Goal: Information Seeking & Learning: Learn about a topic

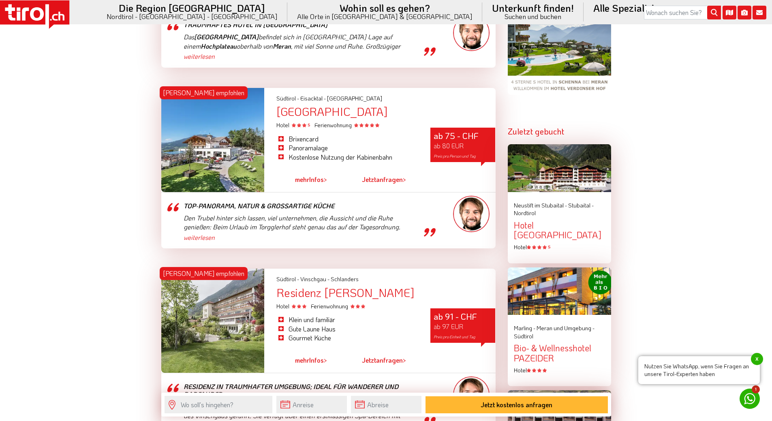
scroll to position [892, 0]
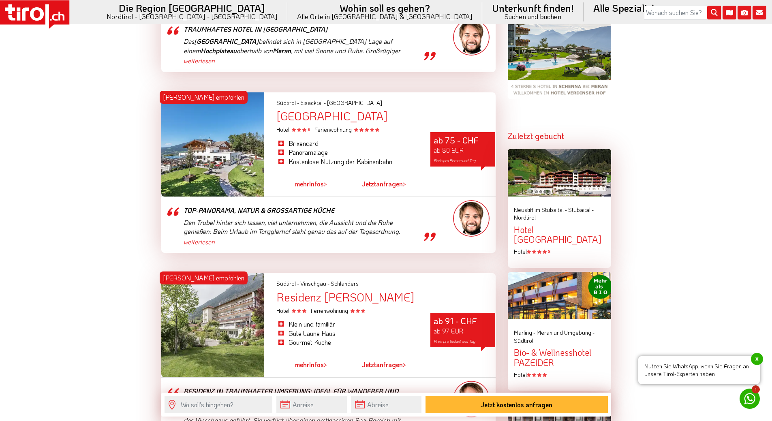
click at [225, 162] on div at bounding box center [212, 144] width 103 height 104
click at [313, 184] on link "mehr Infos >" at bounding box center [311, 184] width 32 height 19
click at [327, 185] on span ">" at bounding box center [325, 184] width 3 height 9
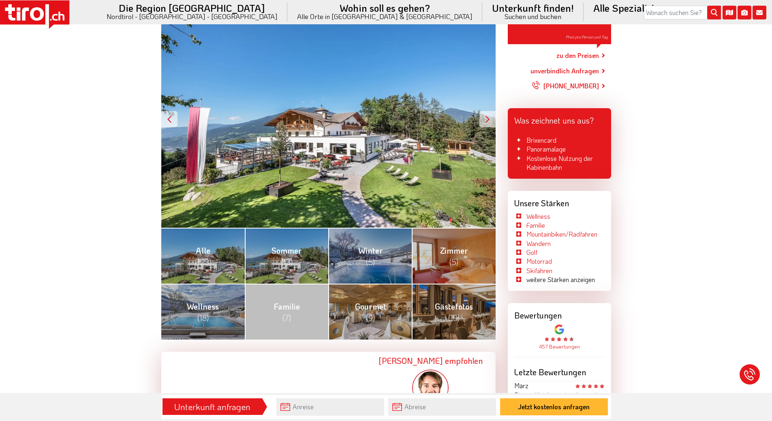
scroll to position [162, 0]
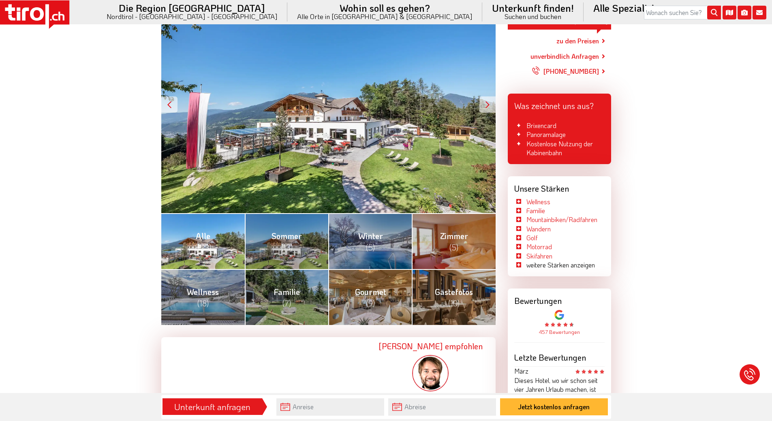
click at [206, 243] on span "(123)" at bounding box center [203, 247] width 16 height 11
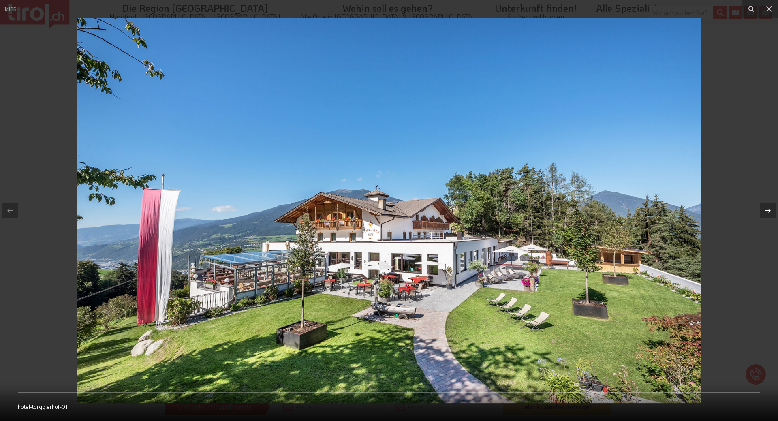
click at [766, 210] on icon at bounding box center [768, 211] width 10 height 10
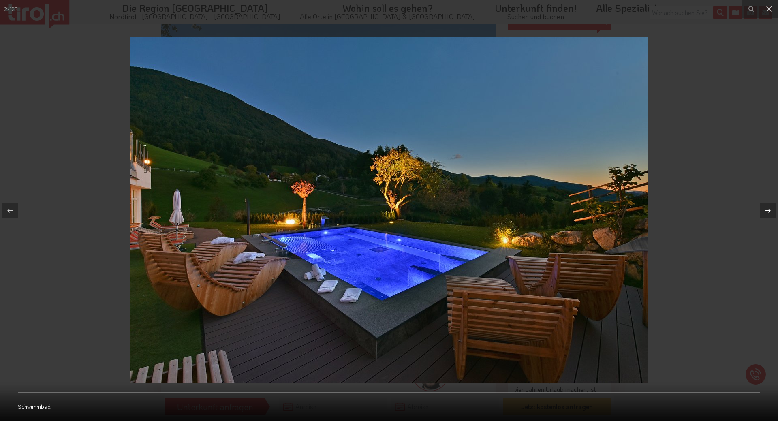
click at [766, 210] on icon at bounding box center [768, 211] width 10 height 10
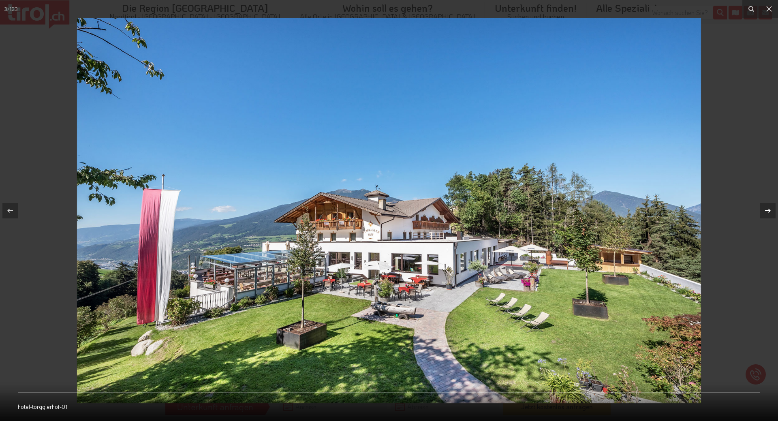
click at [769, 209] on icon at bounding box center [768, 210] width 6 height 4
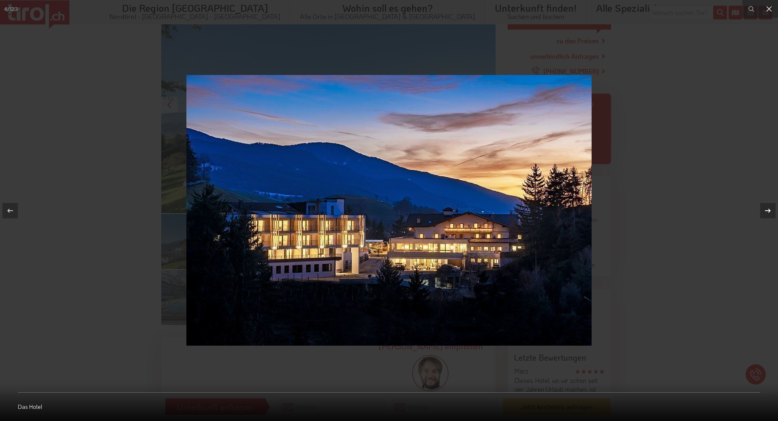
click at [769, 209] on icon at bounding box center [768, 210] width 6 height 4
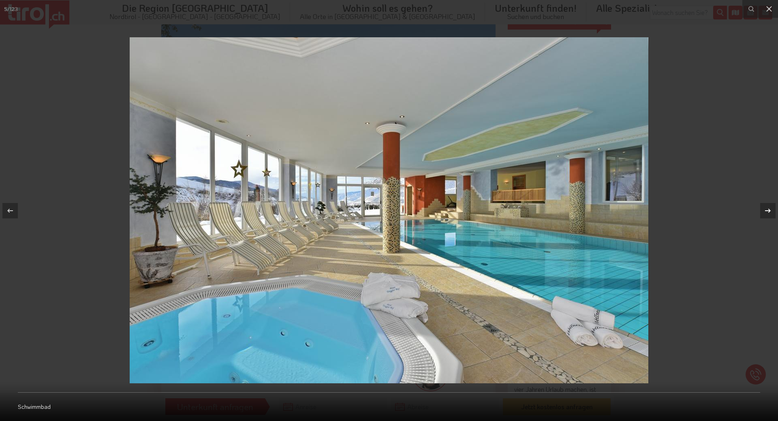
click at [769, 209] on icon at bounding box center [768, 210] width 6 height 4
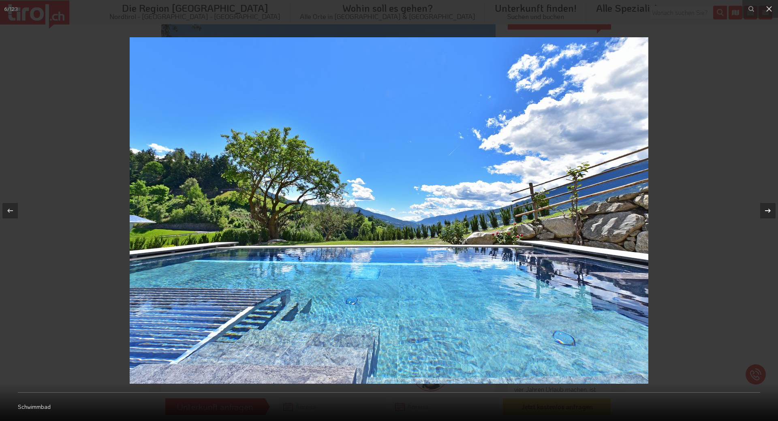
click at [769, 209] on icon at bounding box center [768, 210] width 6 height 4
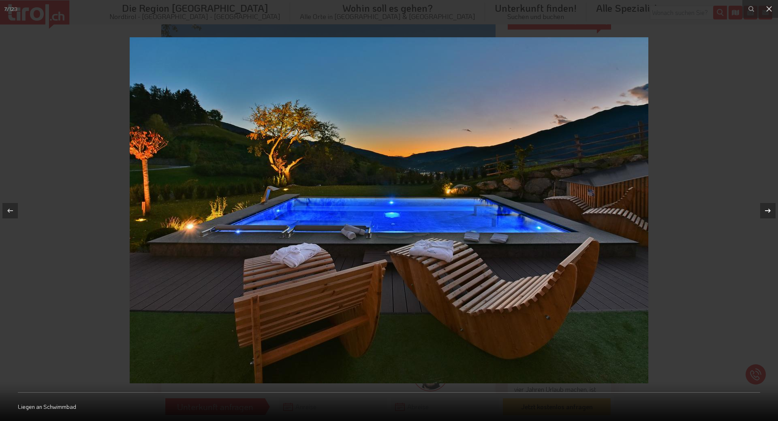
click at [769, 209] on icon at bounding box center [768, 210] width 6 height 4
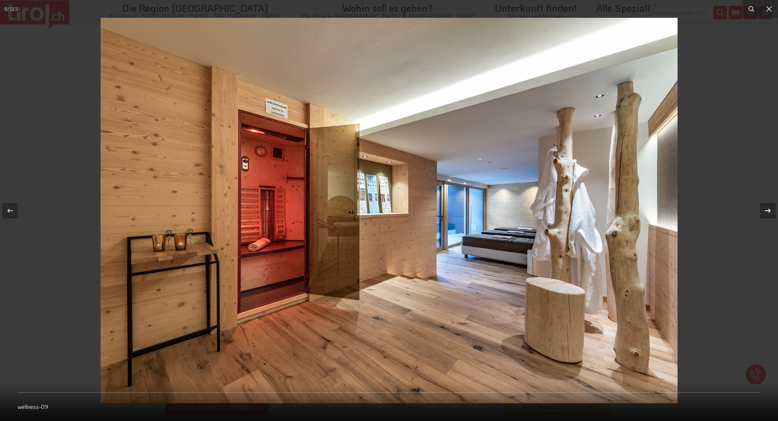
click at [769, 209] on icon at bounding box center [768, 210] width 6 height 4
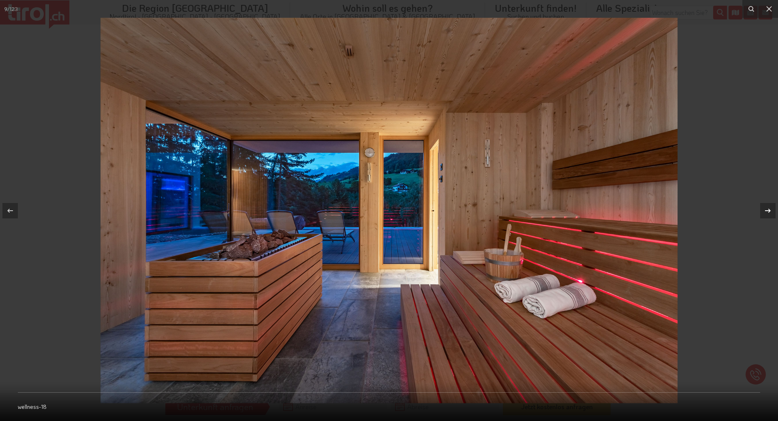
click at [769, 209] on icon at bounding box center [768, 210] width 6 height 4
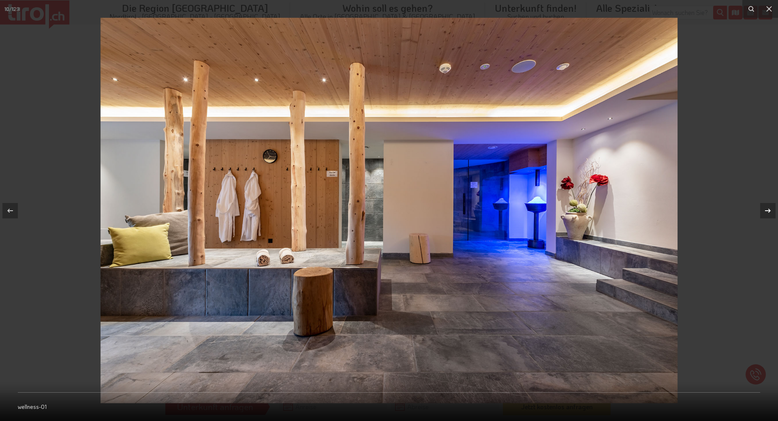
click at [769, 209] on icon at bounding box center [768, 210] width 6 height 4
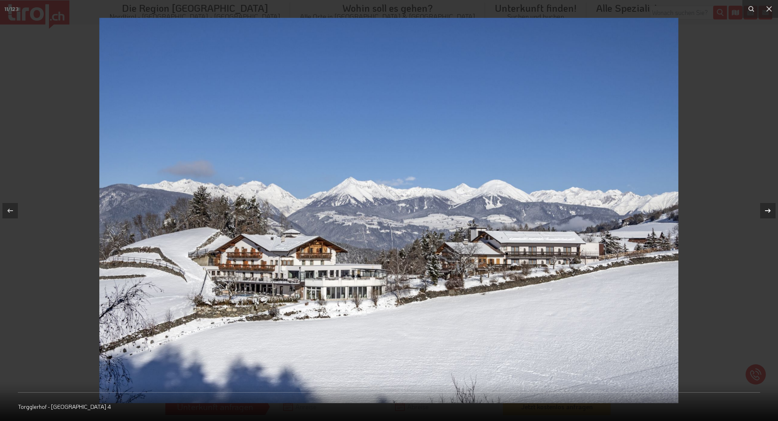
click at [769, 209] on icon at bounding box center [768, 210] width 6 height 4
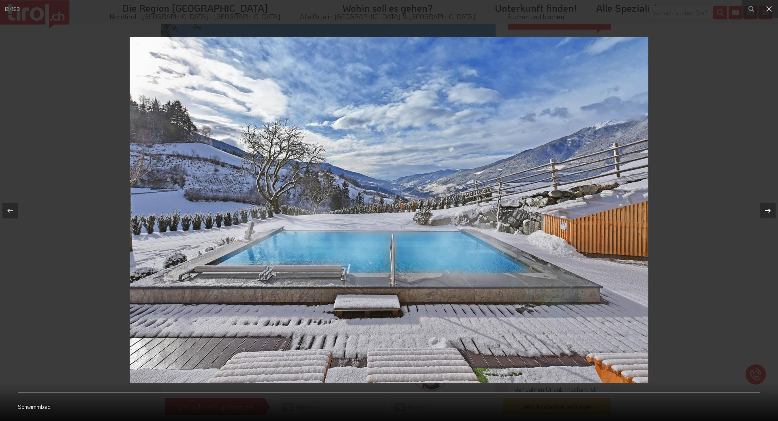
click at [769, 209] on icon at bounding box center [768, 210] width 6 height 4
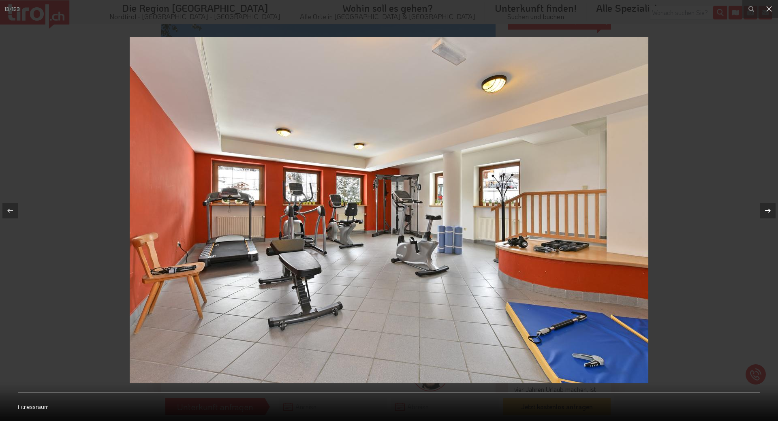
click at [769, 209] on icon at bounding box center [768, 210] width 6 height 4
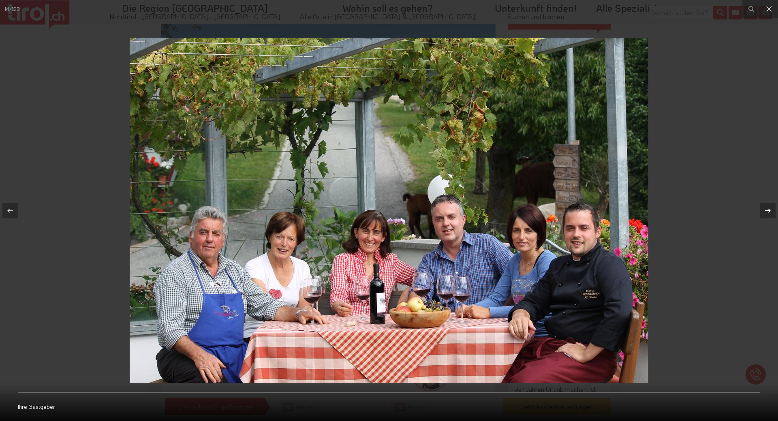
click at [768, 211] on icon at bounding box center [768, 210] width 6 height 4
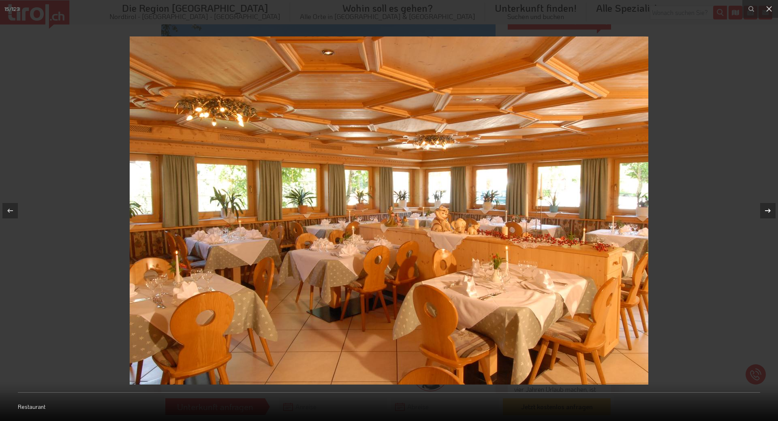
click at [768, 211] on icon at bounding box center [768, 210] width 6 height 4
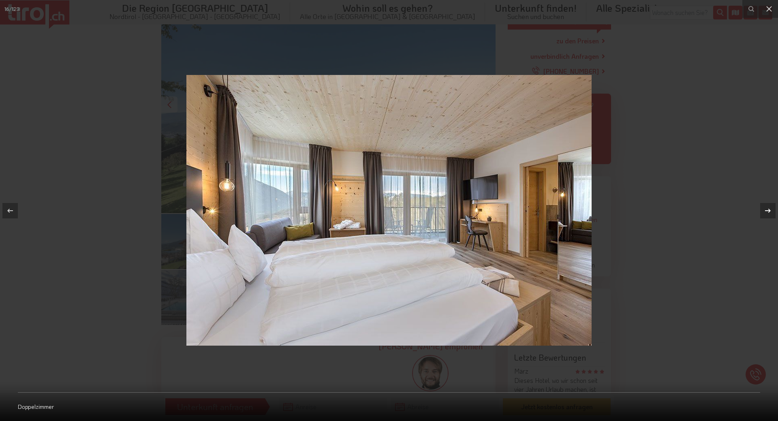
click at [768, 211] on icon at bounding box center [768, 210] width 6 height 4
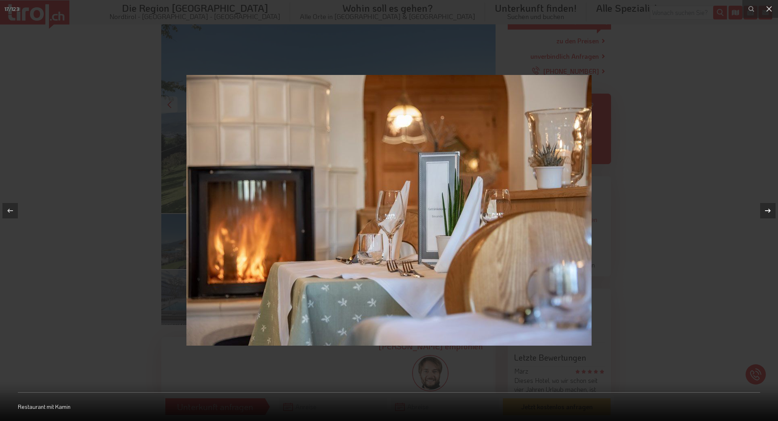
click at [768, 211] on icon at bounding box center [768, 210] width 6 height 4
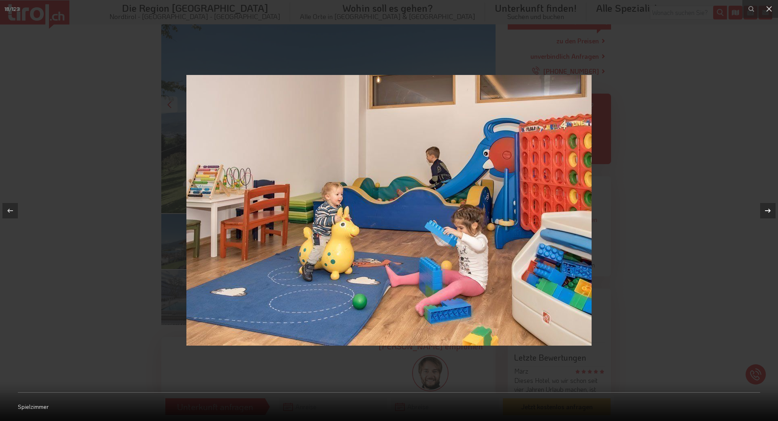
click at [767, 211] on icon at bounding box center [768, 210] width 6 height 4
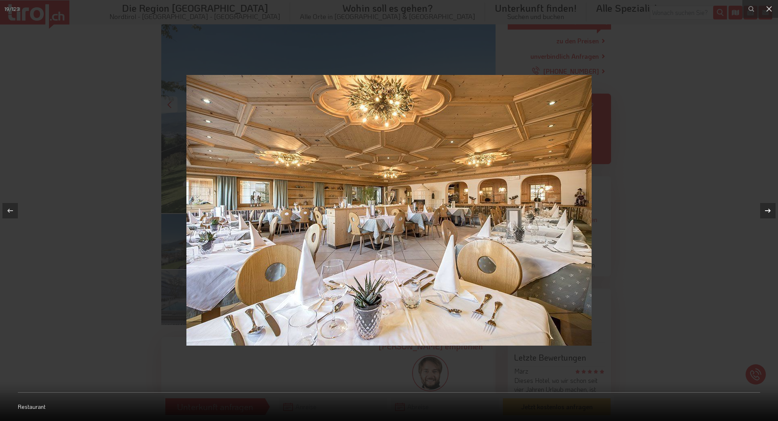
click at [767, 211] on icon at bounding box center [768, 210] width 6 height 4
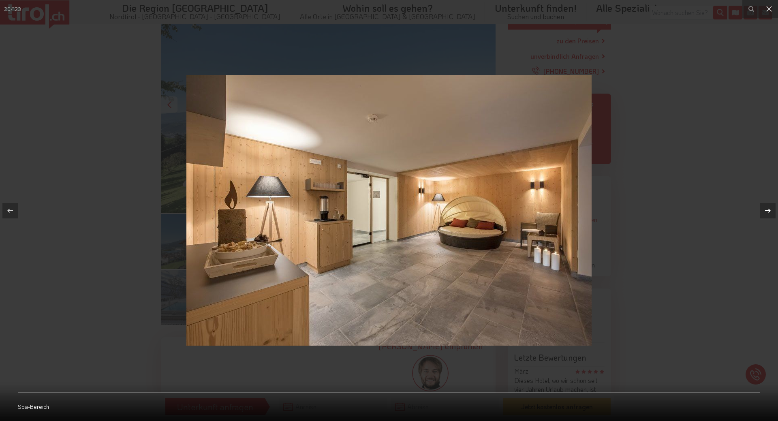
click at [767, 211] on icon at bounding box center [768, 210] width 6 height 4
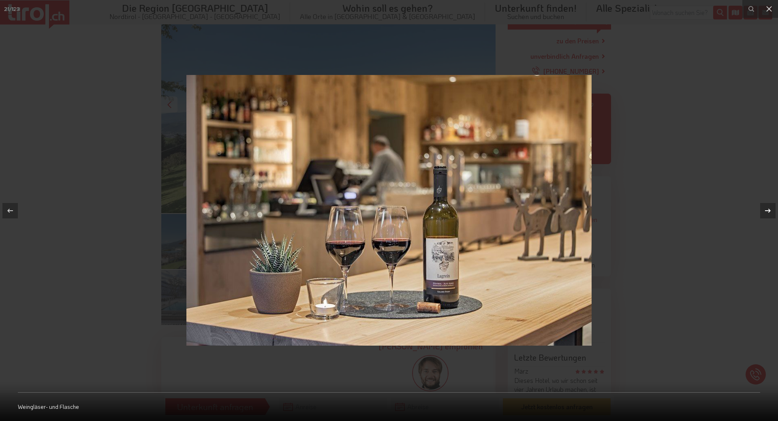
click at [767, 211] on icon at bounding box center [768, 210] width 6 height 4
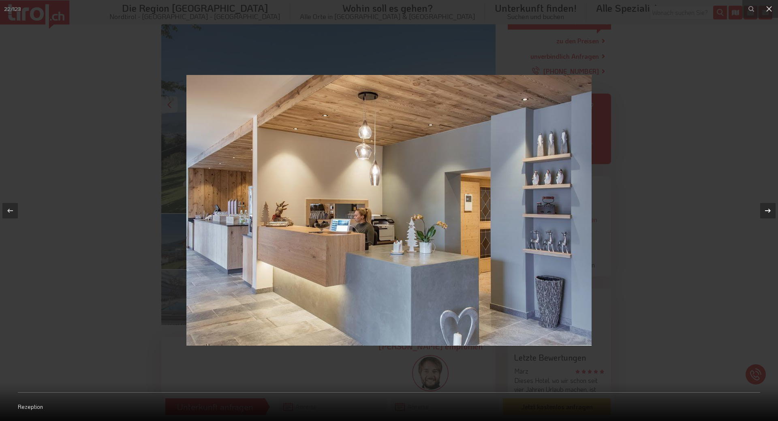
click at [766, 211] on icon at bounding box center [768, 211] width 10 height 10
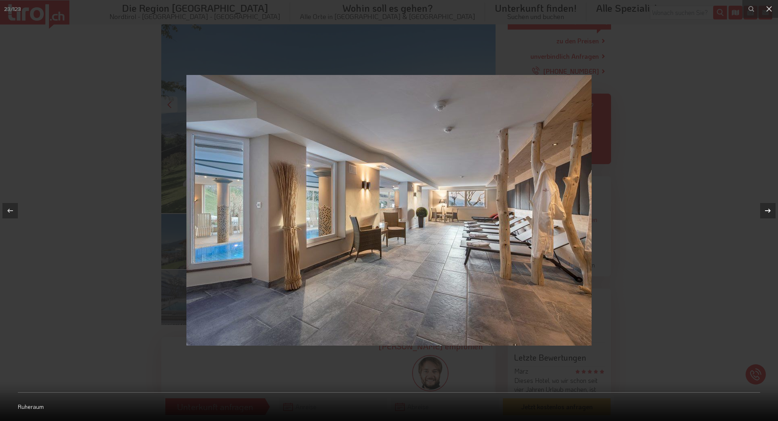
click at [769, 210] on icon at bounding box center [768, 210] width 6 height 4
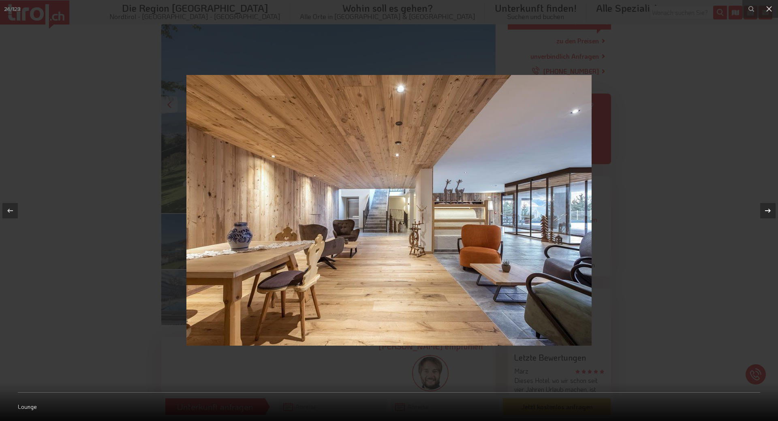
click at [768, 209] on icon at bounding box center [768, 211] width 10 height 10
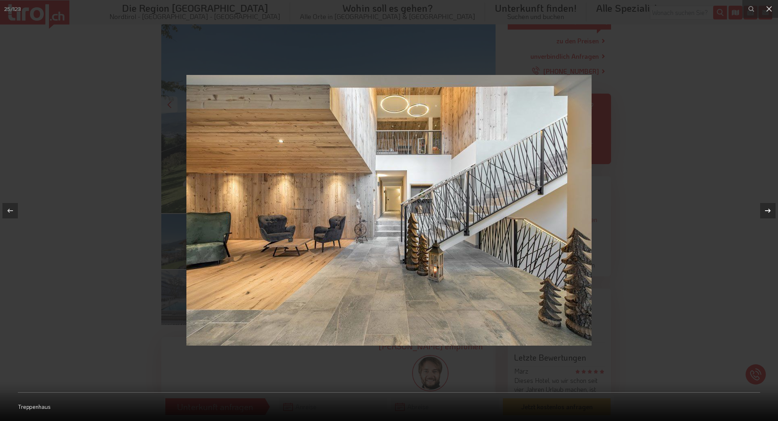
click at [765, 207] on icon at bounding box center [768, 211] width 10 height 10
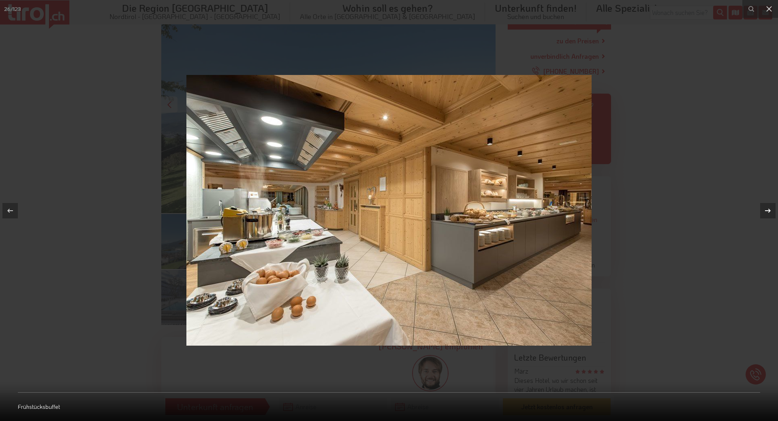
click at [763, 209] on div at bounding box center [767, 210] width 15 height 15
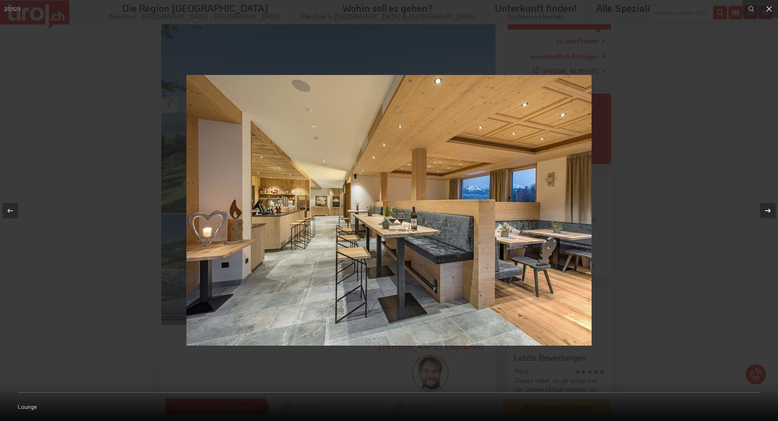
click at [763, 209] on div at bounding box center [767, 210] width 15 height 15
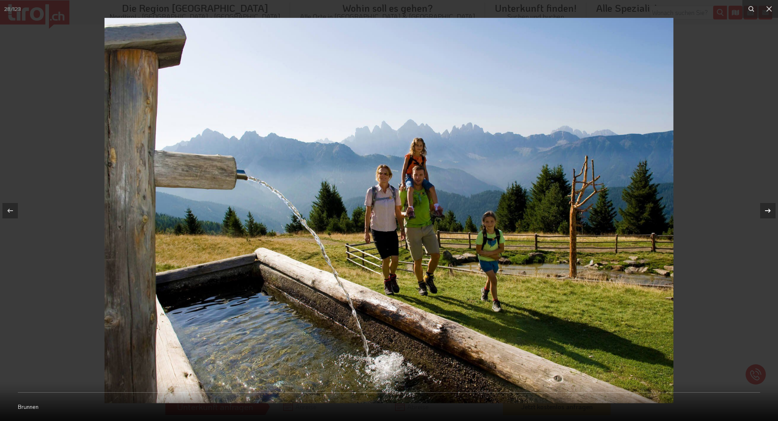
click at [763, 209] on div at bounding box center [767, 210] width 15 height 15
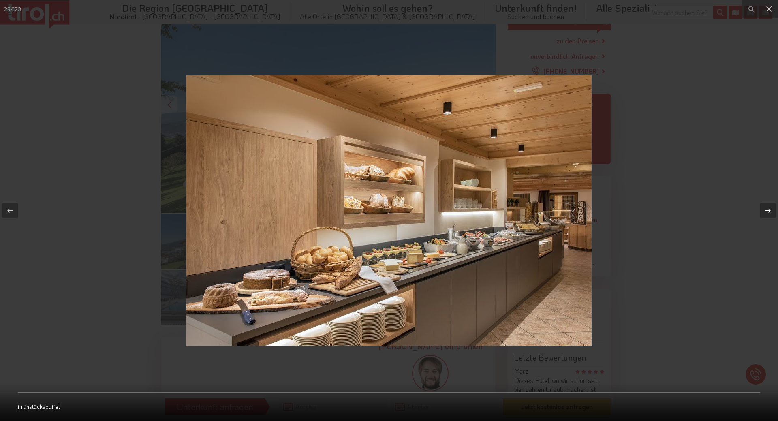
click at [763, 209] on div at bounding box center [767, 210] width 15 height 15
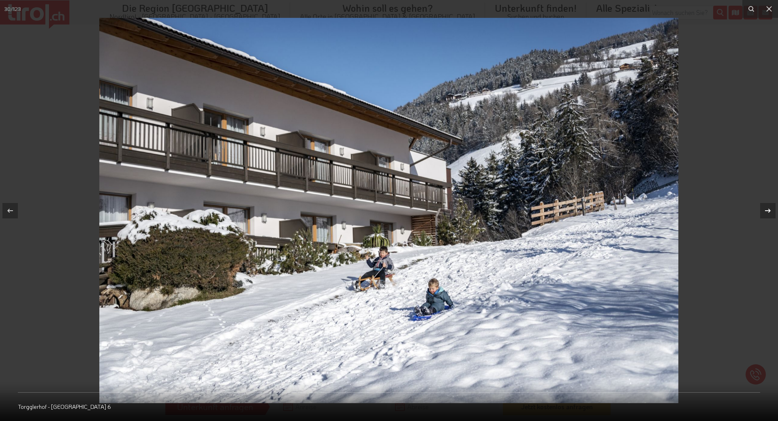
click at [763, 209] on div at bounding box center [767, 210] width 15 height 15
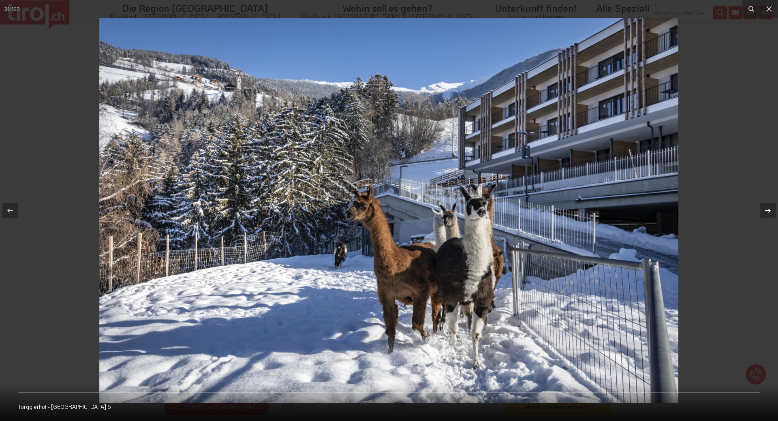
click at [767, 209] on icon at bounding box center [768, 211] width 10 height 10
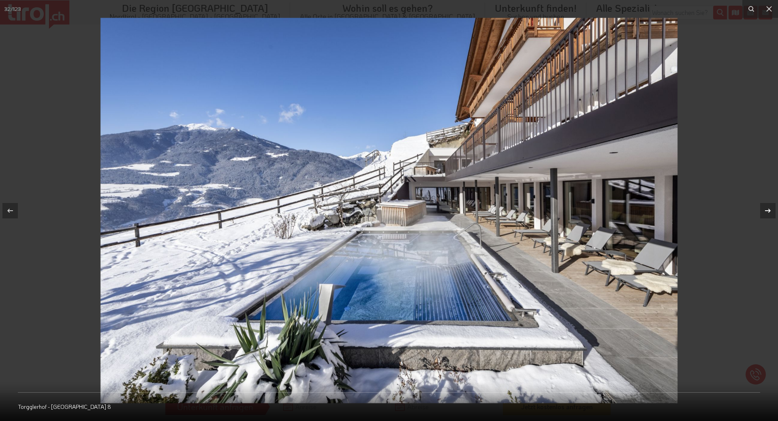
click at [766, 209] on icon at bounding box center [768, 211] width 10 height 10
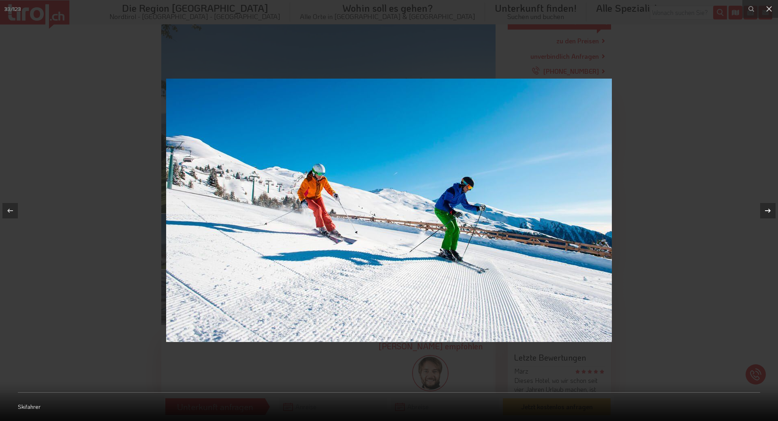
click at [766, 209] on icon at bounding box center [768, 211] width 10 height 10
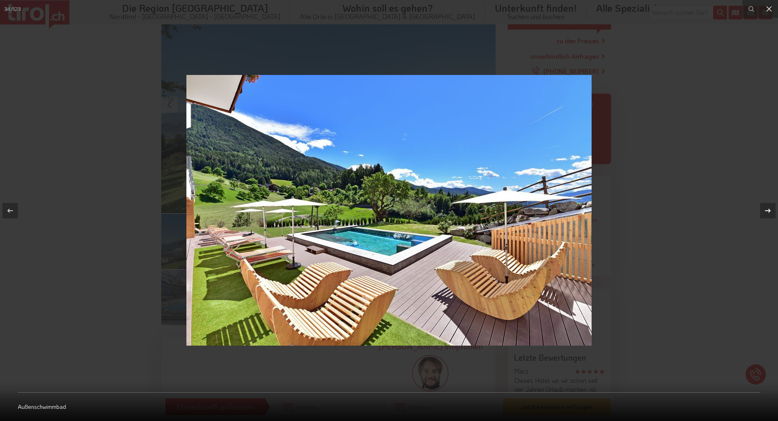
click at [764, 210] on icon at bounding box center [768, 211] width 10 height 10
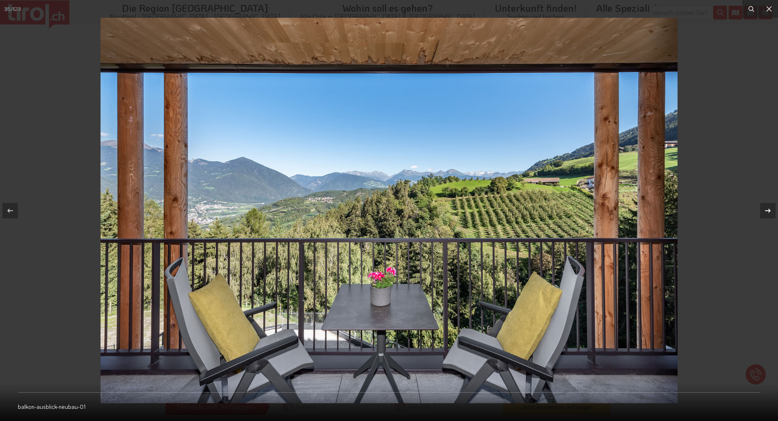
click at [764, 210] on icon at bounding box center [768, 211] width 10 height 10
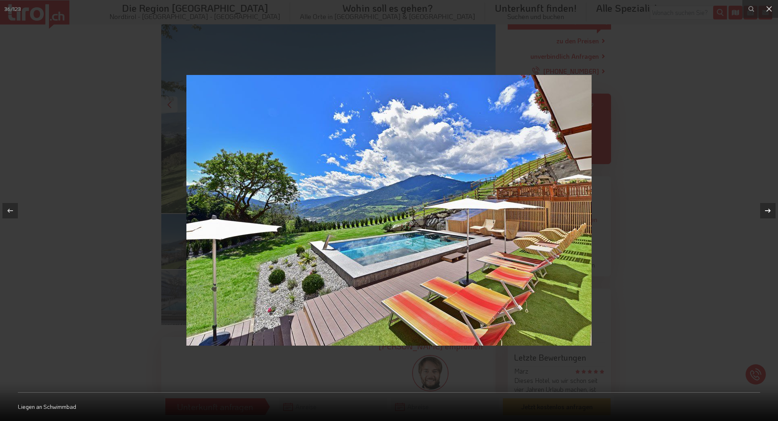
click at [764, 210] on icon at bounding box center [768, 211] width 10 height 10
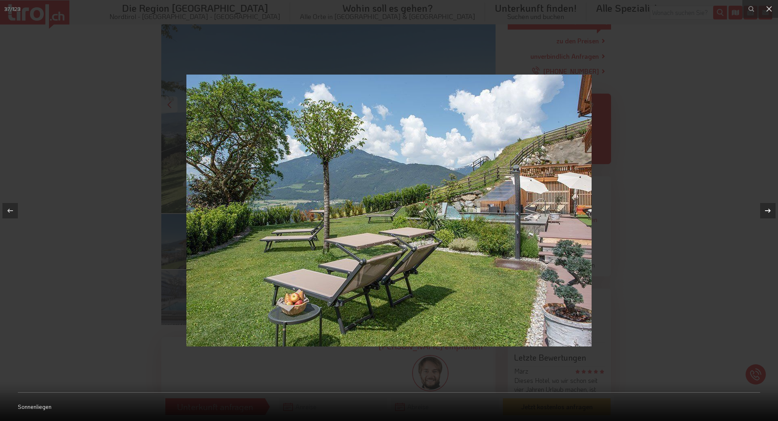
click at [764, 210] on icon at bounding box center [768, 211] width 10 height 10
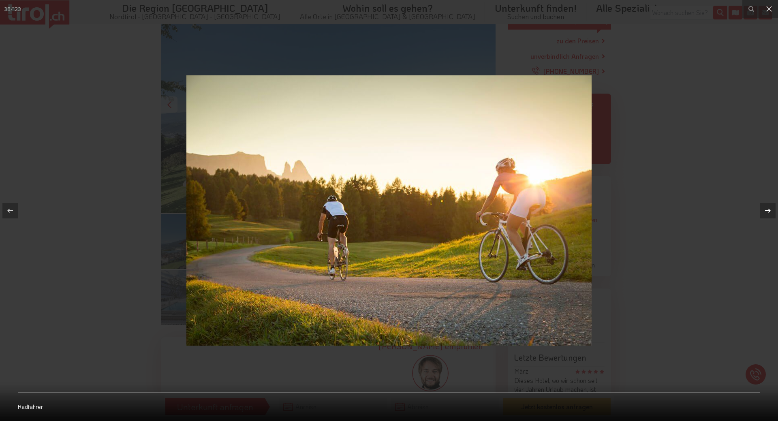
click at [764, 210] on icon at bounding box center [768, 211] width 10 height 10
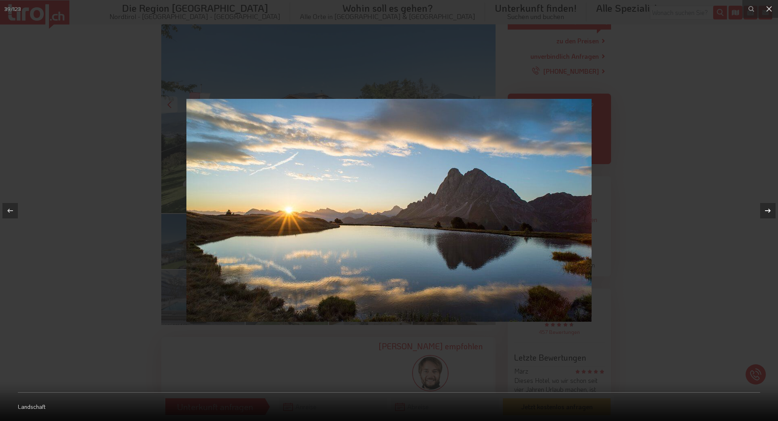
click at [764, 210] on icon at bounding box center [768, 211] width 10 height 10
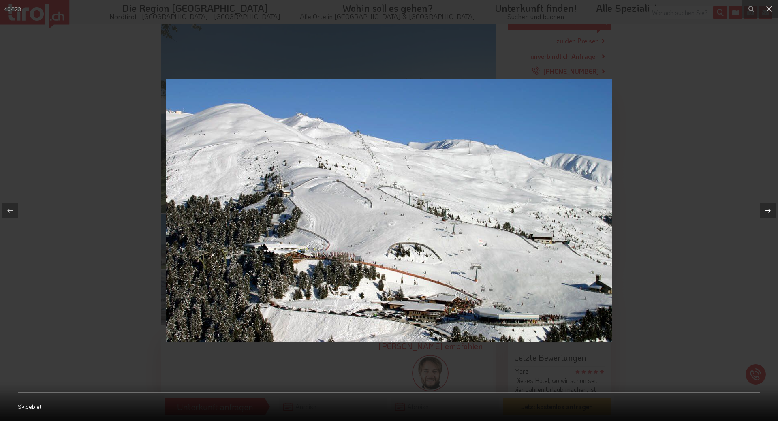
click at [764, 210] on icon at bounding box center [768, 211] width 10 height 10
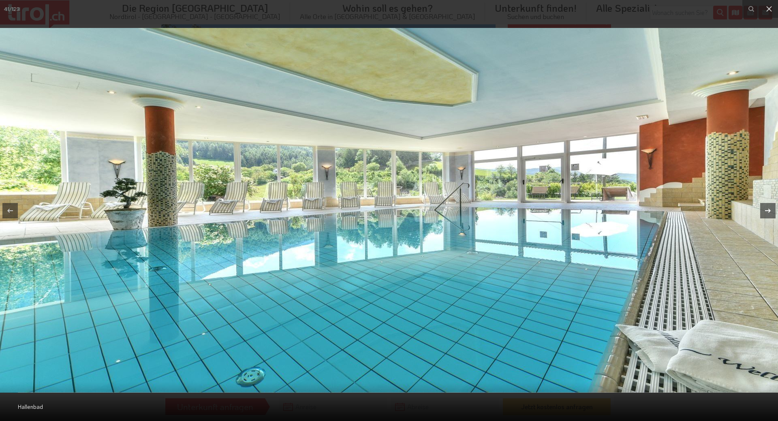
click at [764, 210] on icon at bounding box center [768, 211] width 10 height 10
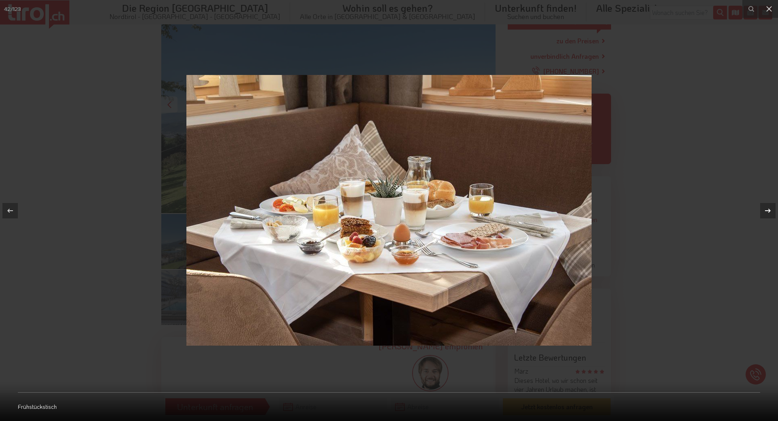
click at [764, 210] on icon at bounding box center [768, 211] width 10 height 10
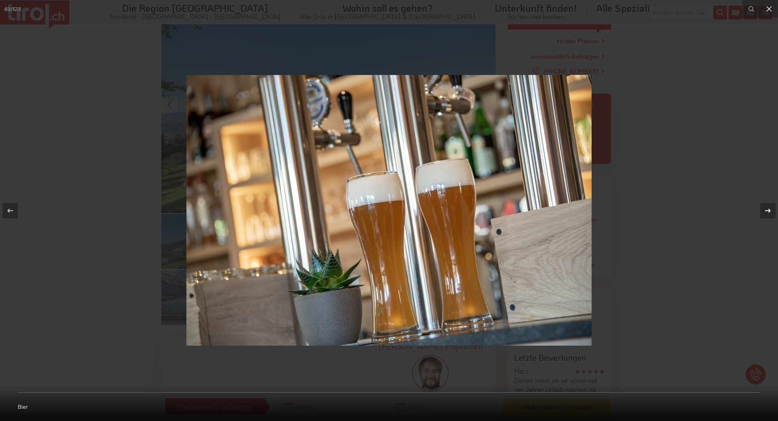
click at [764, 210] on icon at bounding box center [768, 211] width 10 height 10
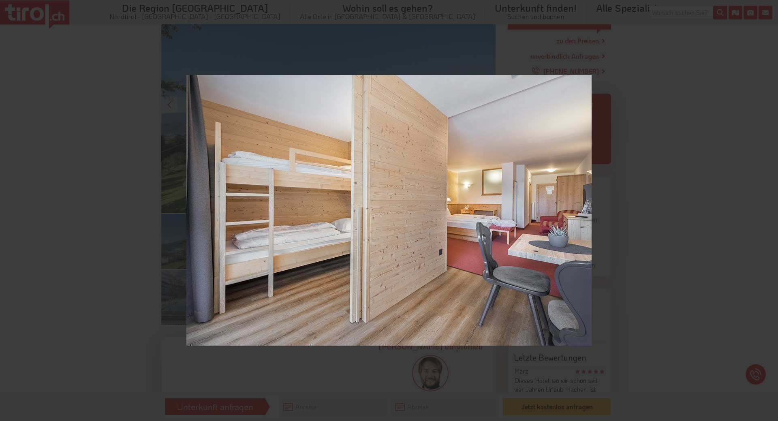
click at [764, 210] on div "44 / 123 Stockbett" at bounding box center [389, 210] width 778 height 421
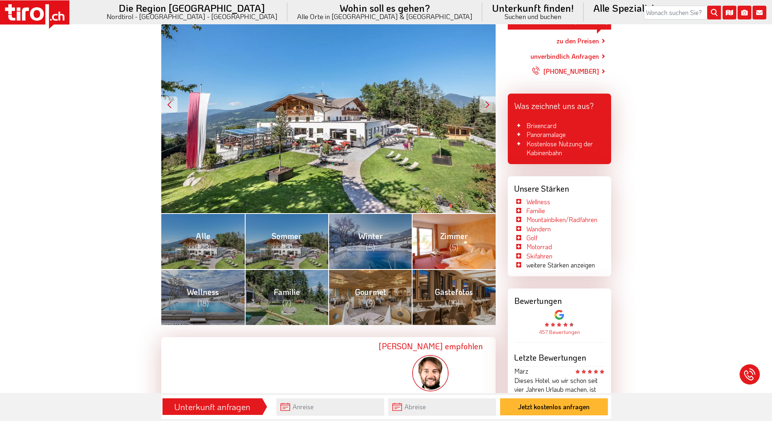
click at [456, 240] on span "Zimmer (5)" at bounding box center [454, 242] width 28 height 22
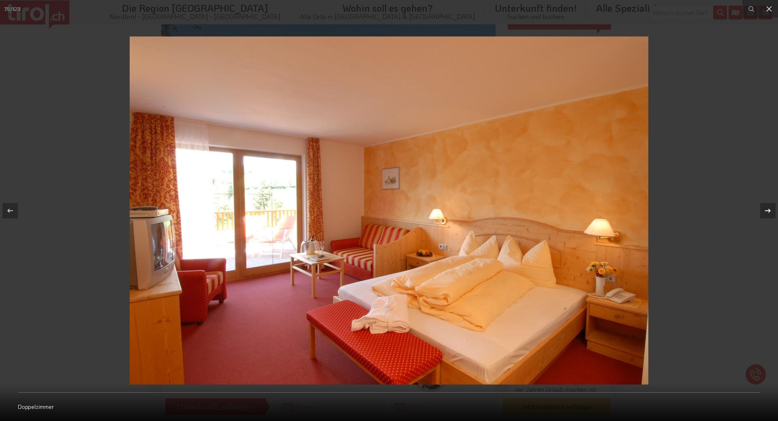
click at [769, 211] on icon at bounding box center [768, 210] width 6 height 4
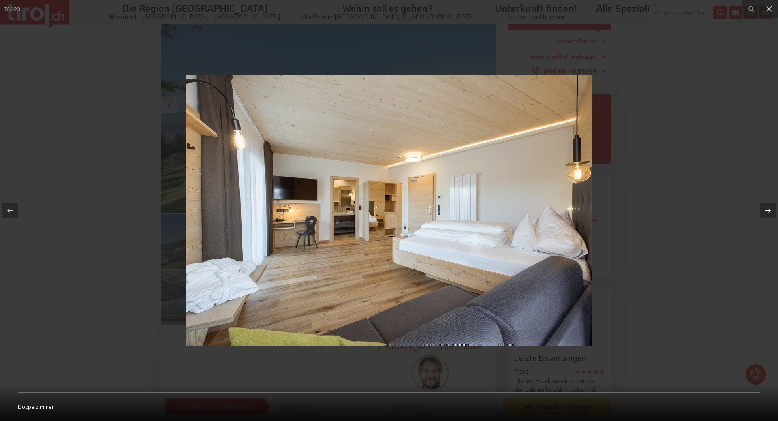
click at [769, 211] on div "76 / 123 Doppelzimmer" at bounding box center [389, 210] width 778 height 421
click at [769, 208] on icon at bounding box center [768, 211] width 10 height 10
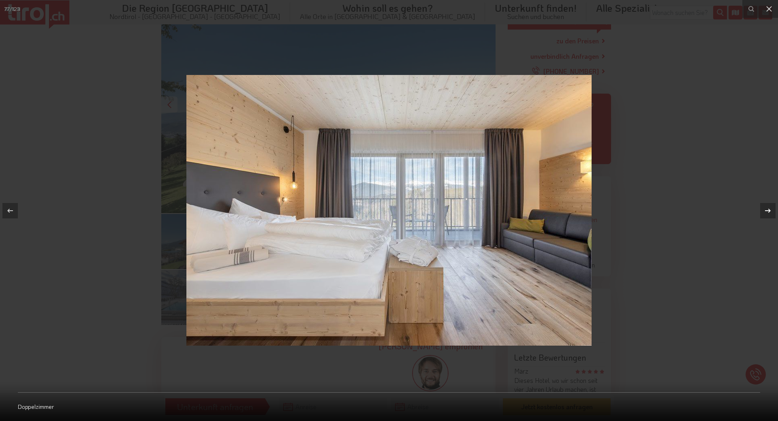
click at [766, 212] on icon at bounding box center [768, 211] width 10 height 10
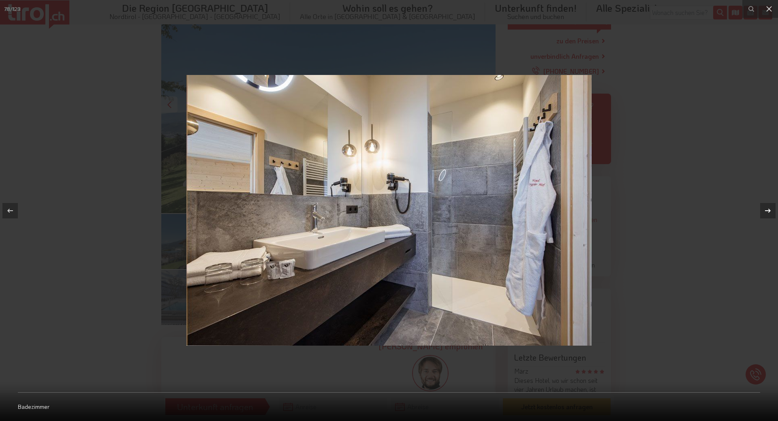
click at [766, 212] on icon at bounding box center [768, 211] width 10 height 10
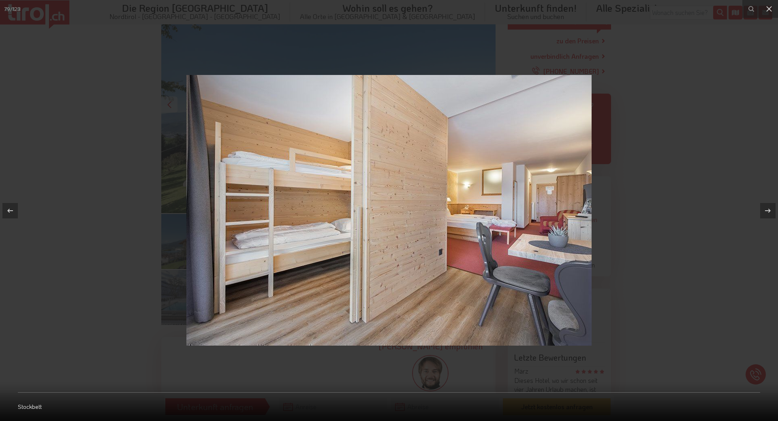
click at [369, 264] on img at bounding box center [388, 210] width 405 height 271
click at [771, 10] on icon at bounding box center [769, 9] width 6 height 6
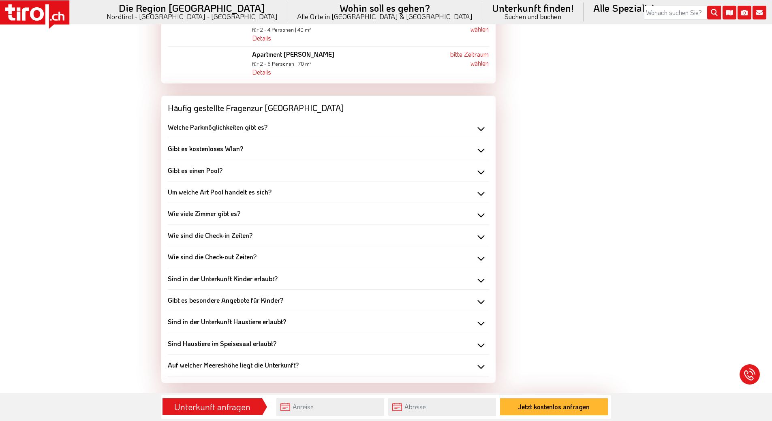
scroll to position [1135, 0]
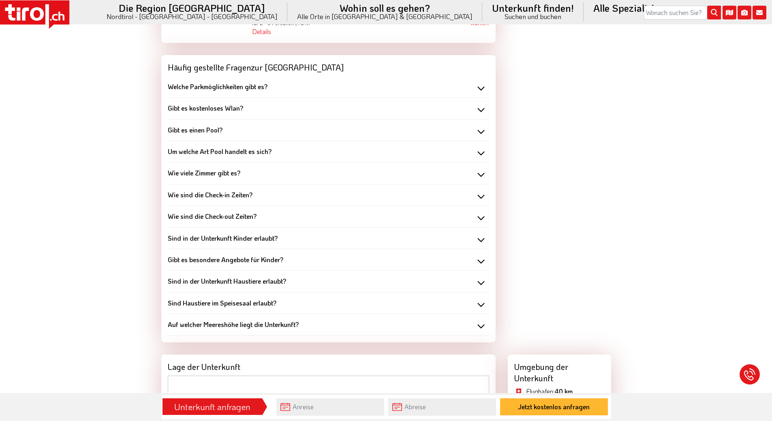
click at [483, 277] on div "Sind in der Unterkunft Haustiere erlaubt?" at bounding box center [328, 281] width 321 height 9
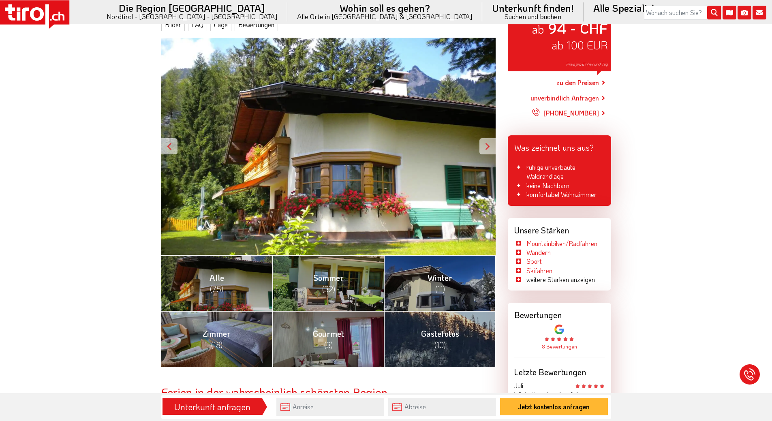
scroll to position [122, 0]
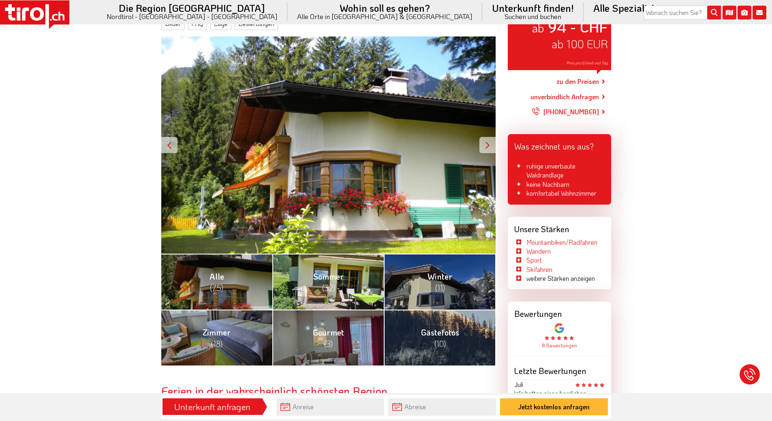
click at [327, 286] on span "(32)" at bounding box center [328, 288] width 13 height 11
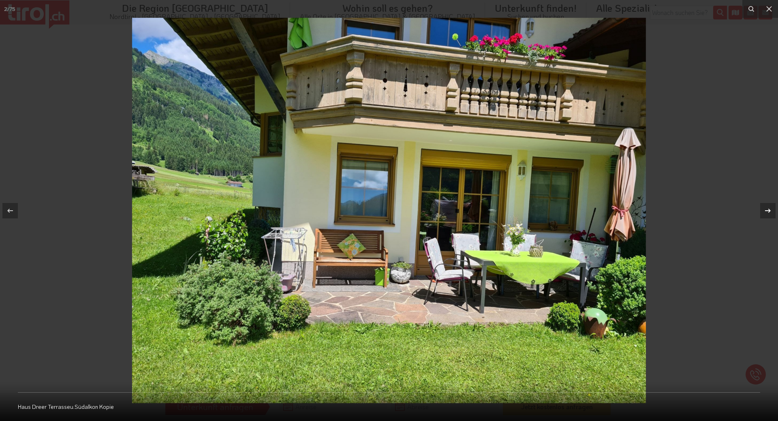
click at [766, 207] on icon at bounding box center [768, 211] width 10 height 10
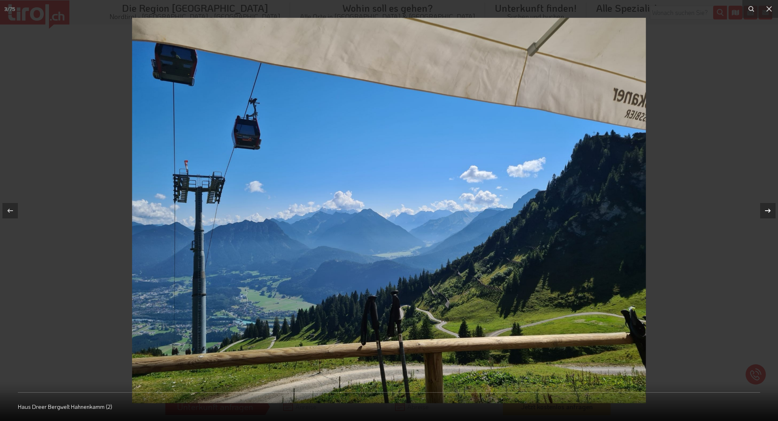
click at [766, 207] on icon at bounding box center [768, 211] width 10 height 10
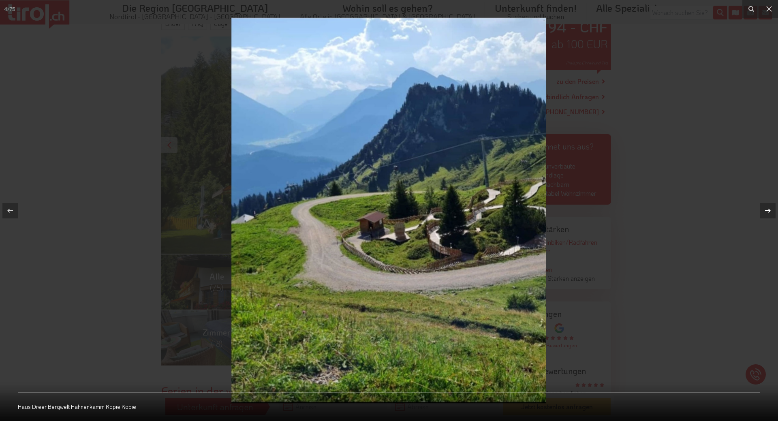
click at [766, 207] on icon at bounding box center [768, 211] width 10 height 10
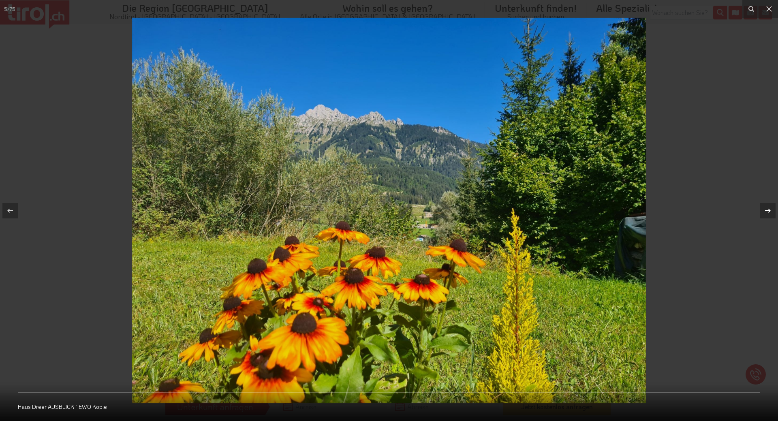
click at [766, 207] on icon at bounding box center [768, 211] width 10 height 10
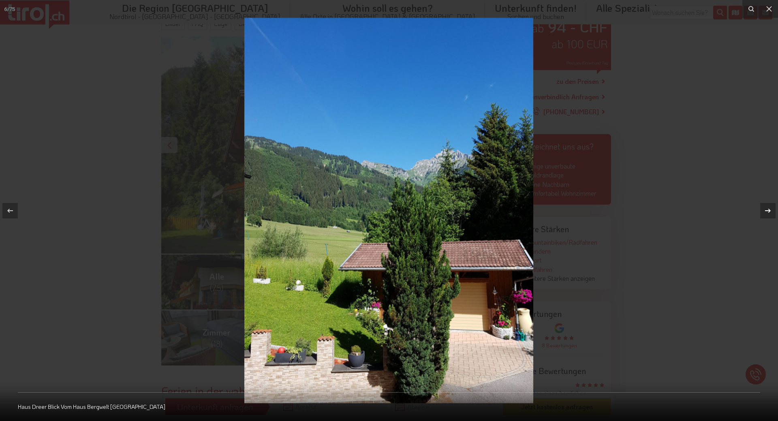
click at [766, 207] on icon at bounding box center [768, 211] width 10 height 10
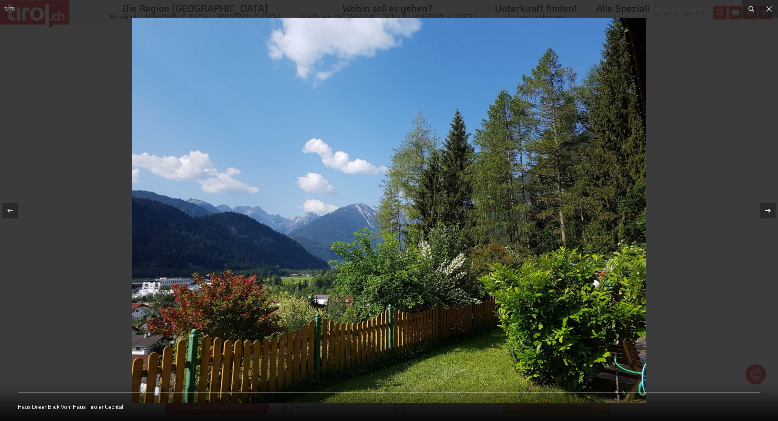
click at [766, 207] on icon at bounding box center [768, 211] width 10 height 10
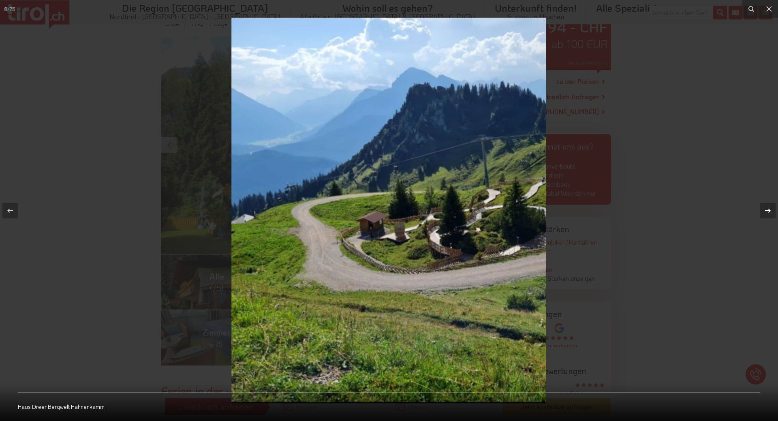
click at [766, 207] on icon at bounding box center [768, 211] width 10 height 10
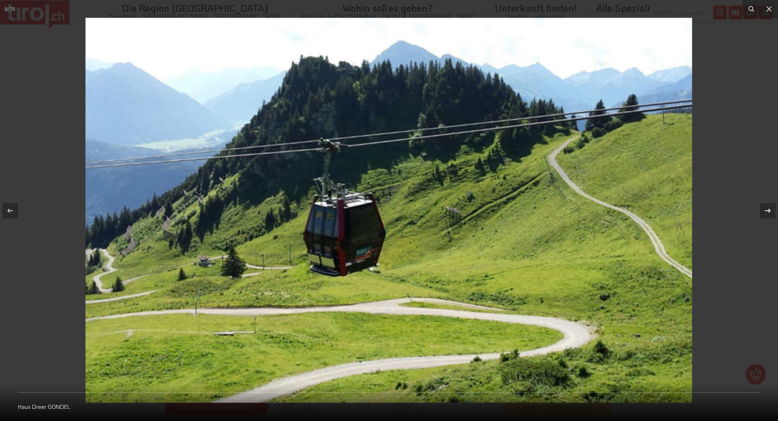
click at [766, 207] on icon at bounding box center [768, 211] width 10 height 10
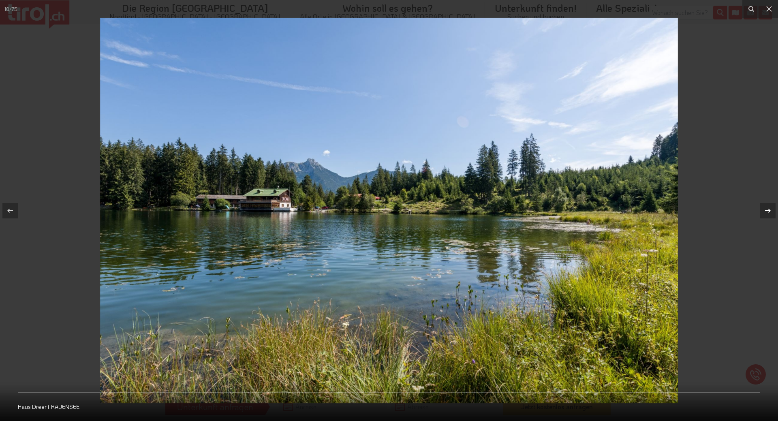
click at [770, 210] on icon at bounding box center [768, 210] width 6 height 4
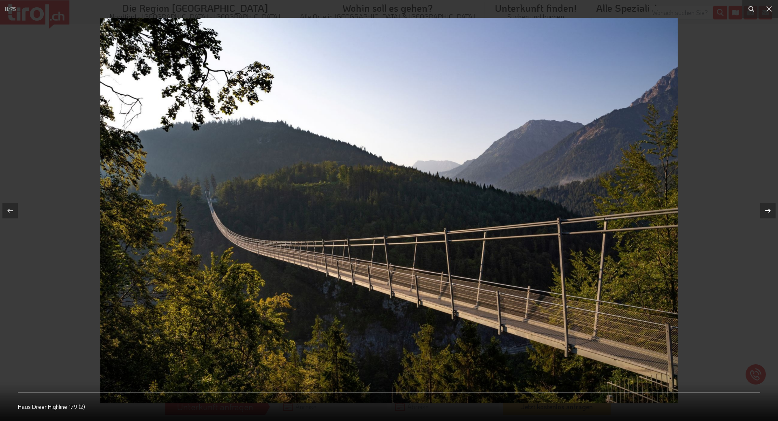
click at [770, 210] on icon at bounding box center [768, 210] width 6 height 4
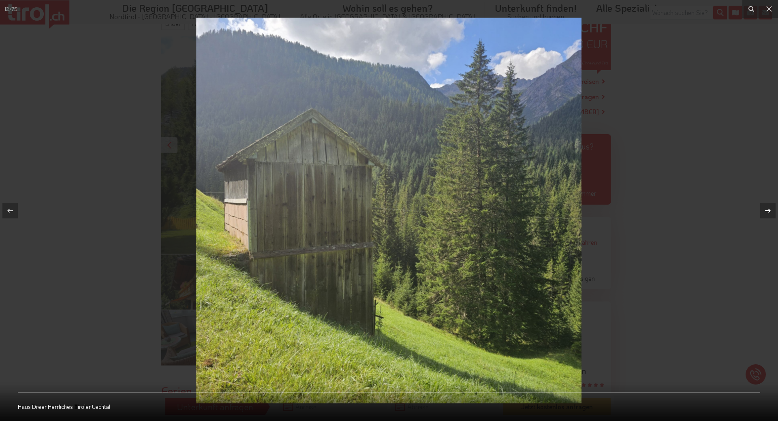
click at [770, 210] on icon at bounding box center [768, 210] width 6 height 4
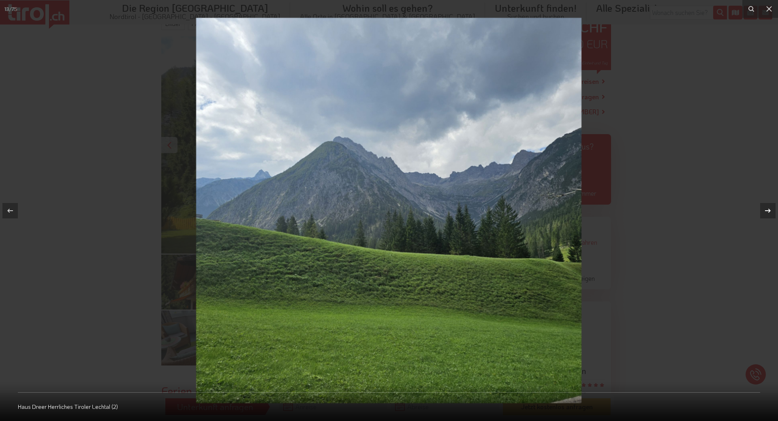
click at [770, 210] on icon at bounding box center [768, 210] width 6 height 4
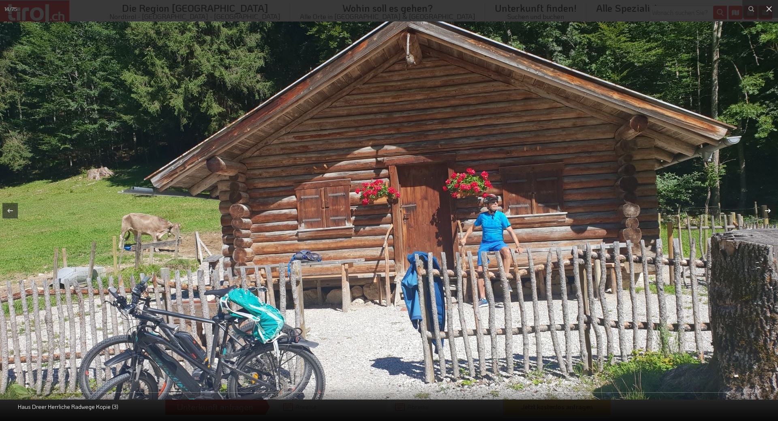
click at [770, 210] on icon at bounding box center [768, 210] width 6 height 4
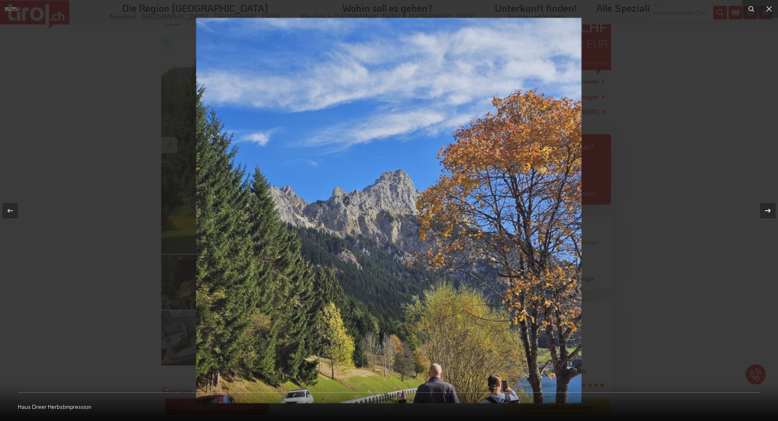
click at [770, 210] on icon at bounding box center [768, 210] width 6 height 4
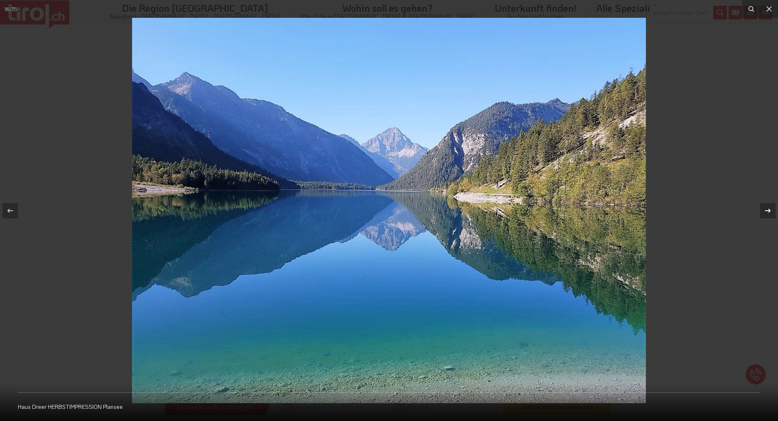
click at [770, 210] on icon at bounding box center [768, 210] width 6 height 4
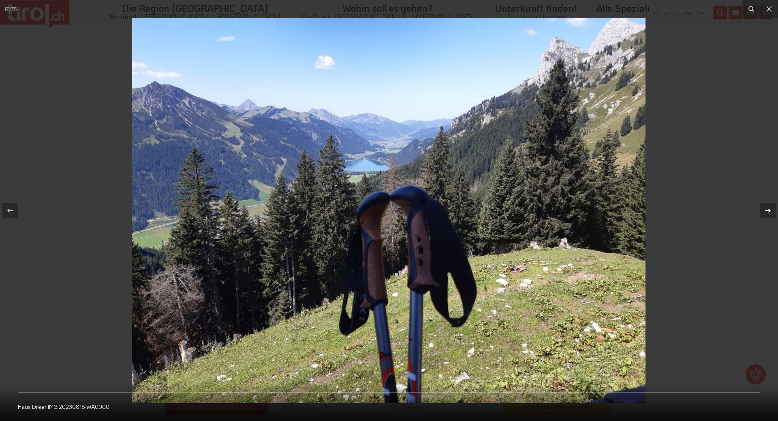
click at [770, 210] on icon at bounding box center [768, 210] width 6 height 4
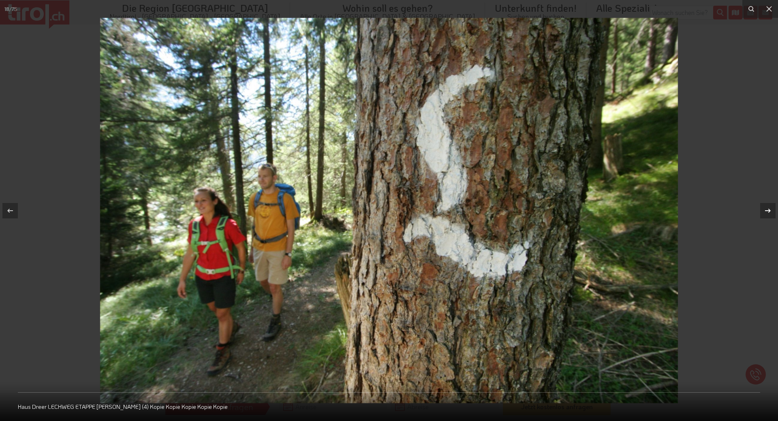
click at [770, 210] on icon at bounding box center [768, 210] width 6 height 4
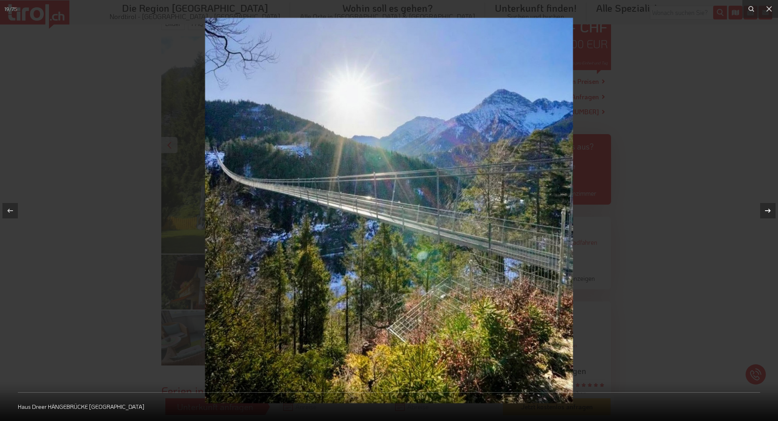
click at [770, 210] on icon at bounding box center [768, 210] width 6 height 4
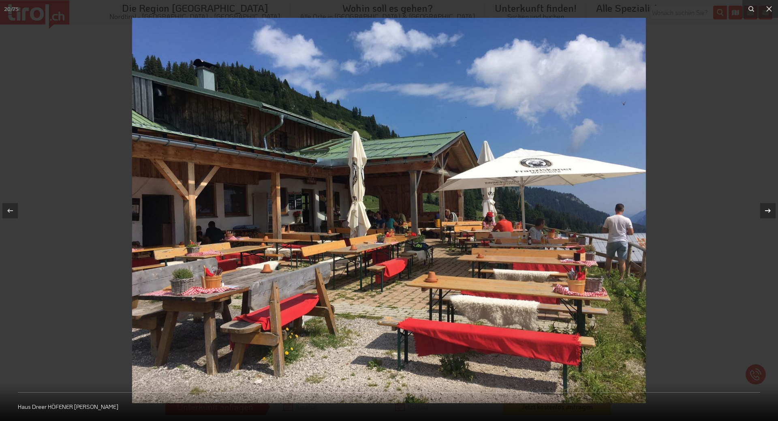
click at [770, 210] on icon at bounding box center [768, 210] width 6 height 4
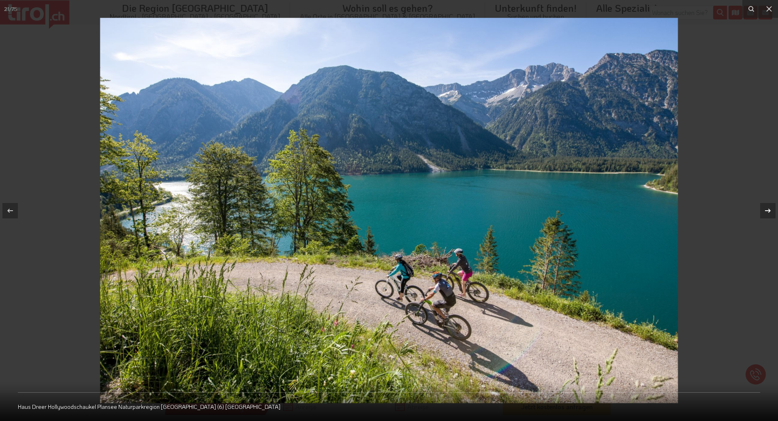
click at [770, 210] on icon at bounding box center [768, 210] width 6 height 4
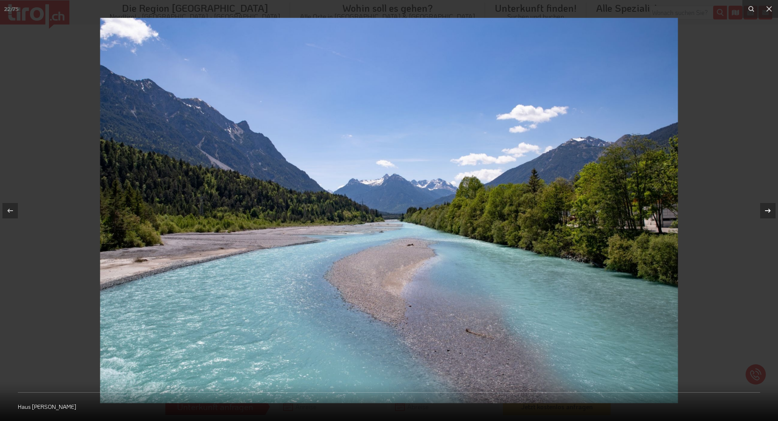
click at [768, 208] on icon at bounding box center [768, 211] width 10 height 10
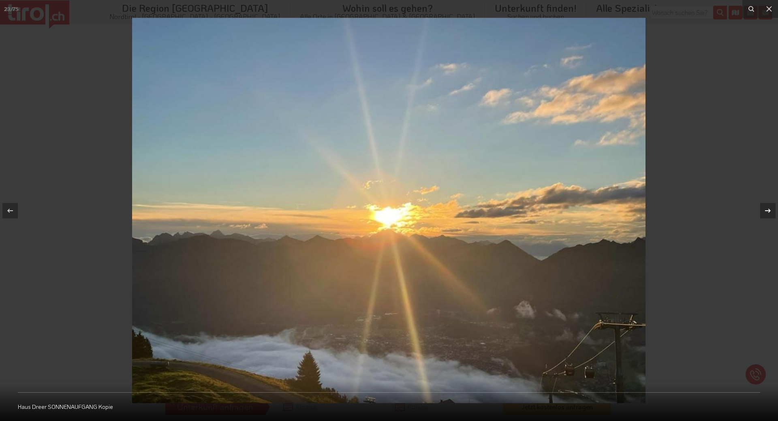
click at [768, 208] on icon at bounding box center [768, 211] width 10 height 10
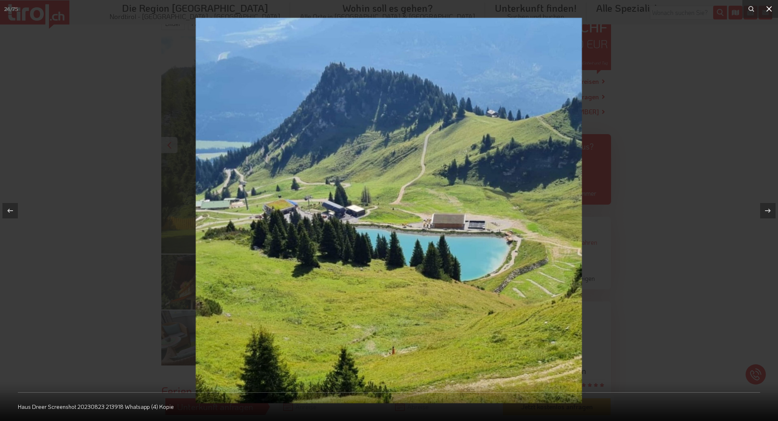
click at [768, 11] on icon at bounding box center [769, 9] width 6 height 6
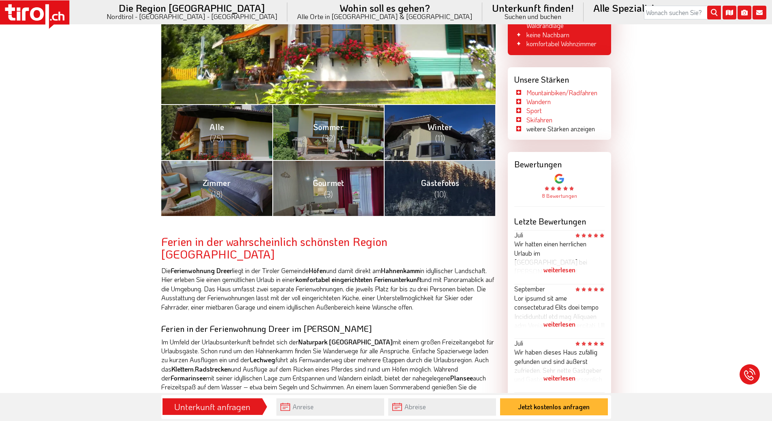
scroll to position [243, 0]
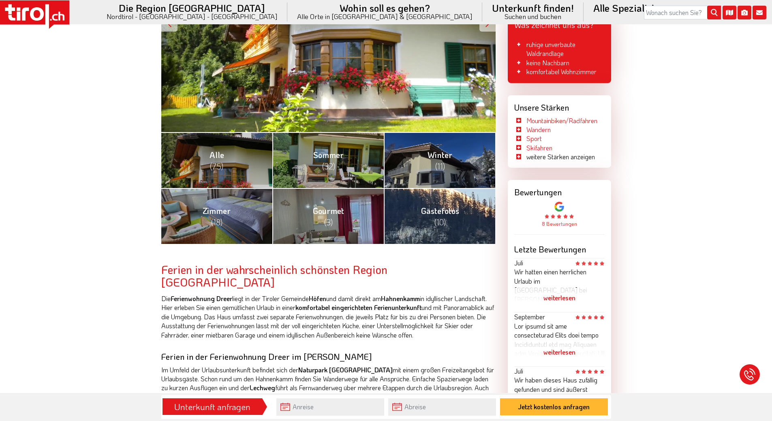
click at [443, 218] on span "(10)" at bounding box center [439, 222] width 11 height 11
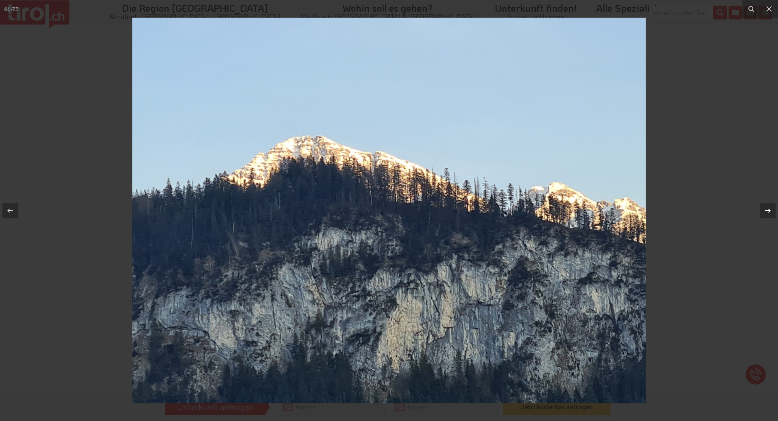
click at [769, 211] on icon at bounding box center [768, 210] width 6 height 4
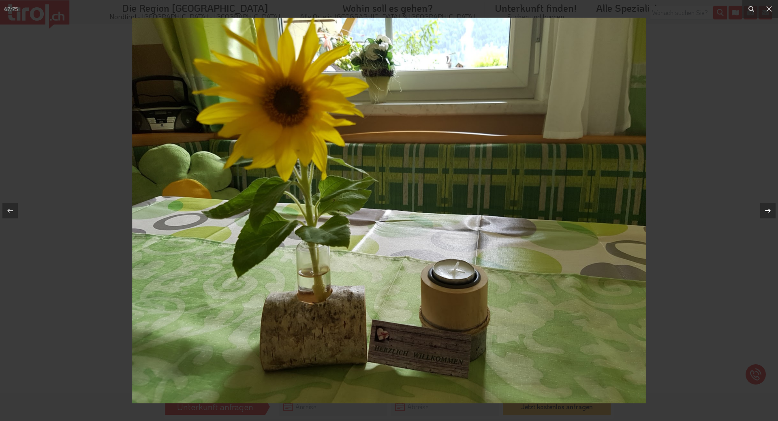
click at [769, 211] on icon at bounding box center [768, 210] width 6 height 4
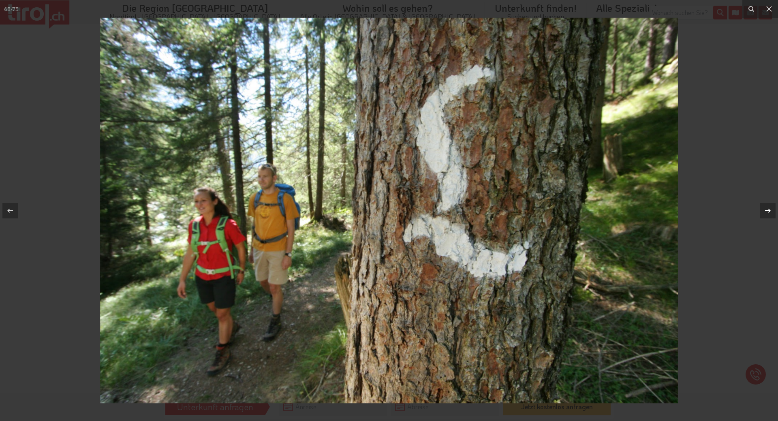
click at [769, 211] on icon at bounding box center [768, 210] width 6 height 4
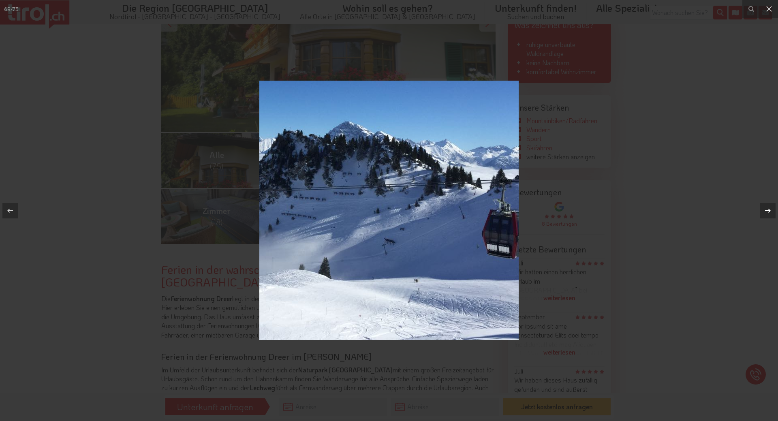
click at [769, 211] on icon at bounding box center [768, 210] width 6 height 4
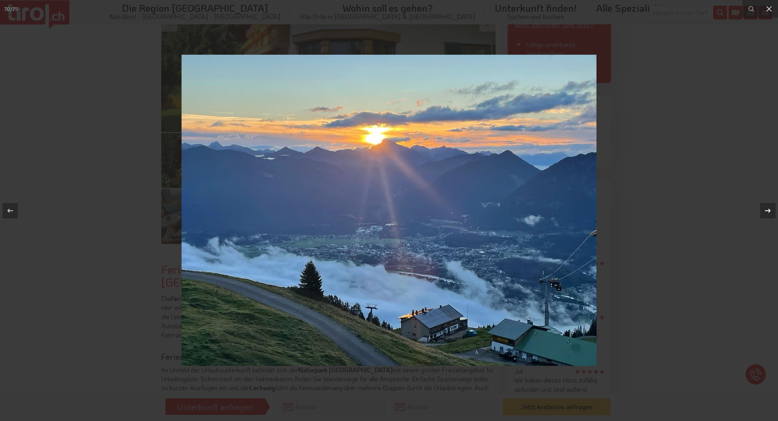
click at [769, 211] on icon at bounding box center [768, 210] width 6 height 4
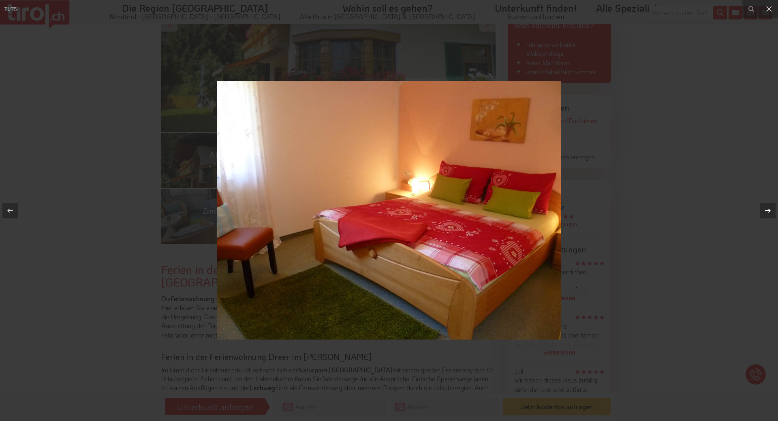
click at [769, 211] on icon at bounding box center [768, 210] width 6 height 4
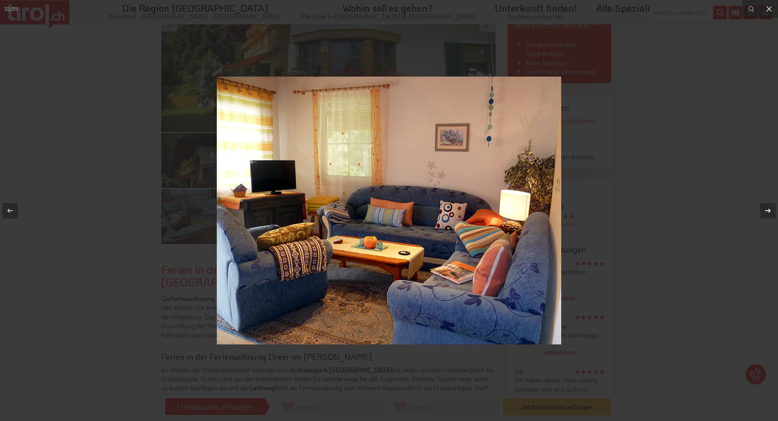
click at [769, 211] on icon at bounding box center [768, 210] width 6 height 4
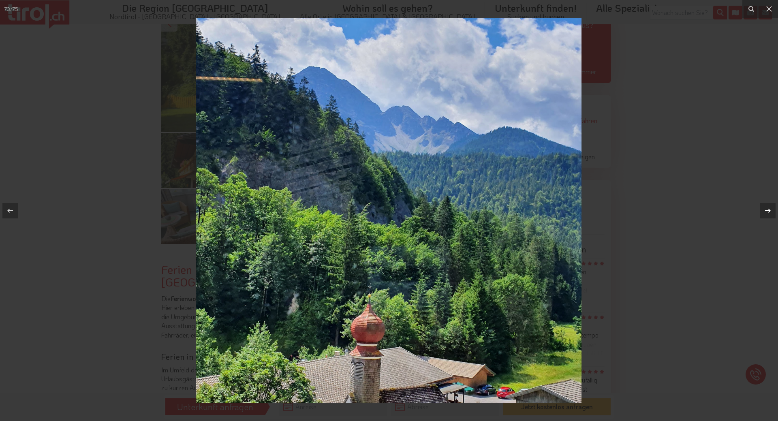
click at [769, 211] on icon at bounding box center [768, 210] width 6 height 4
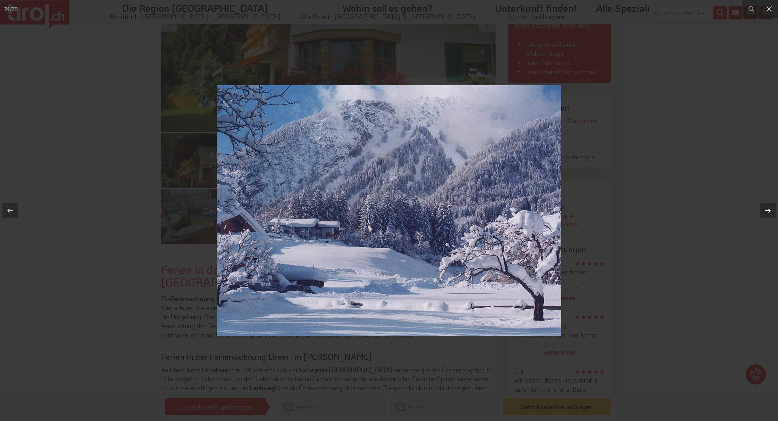
click at [769, 211] on icon at bounding box center [768, 210] width 6 height 4
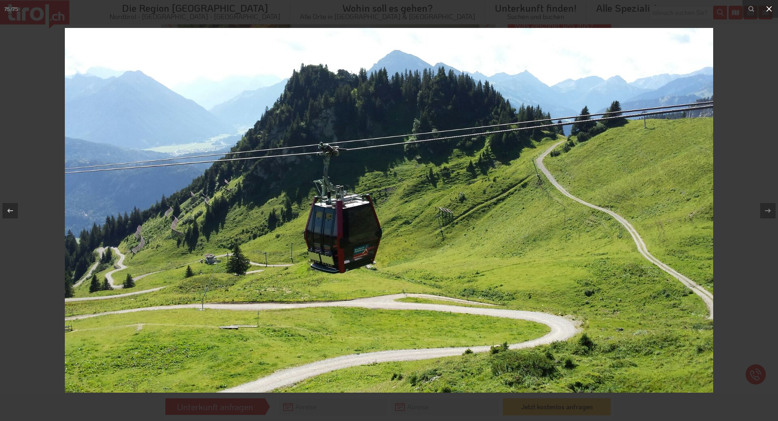
click at [767, 4] on icon at bounding box center [769, 9] width 10 height 10
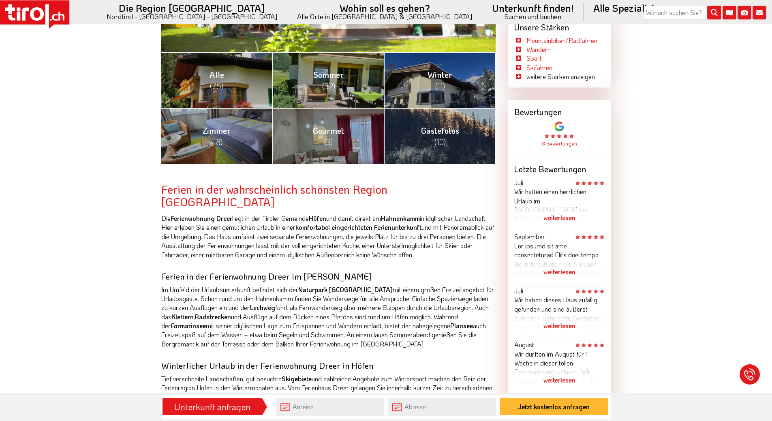
scroll to position [324, 0]
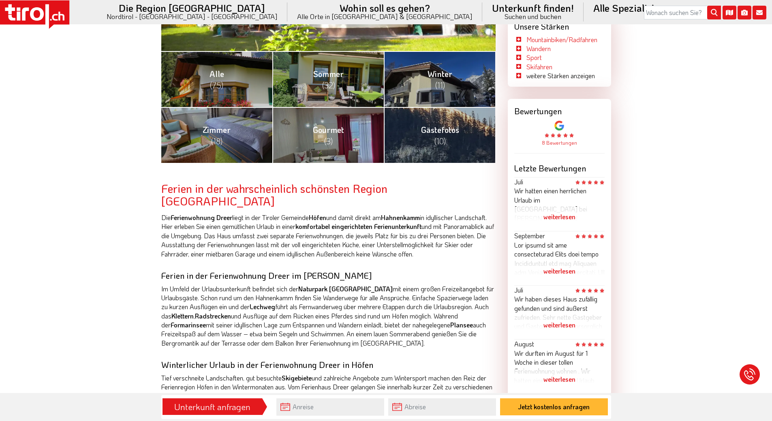
click at [560, 218] on div "weiterlesen" at bounding box center [559, 217] width 90 height 20
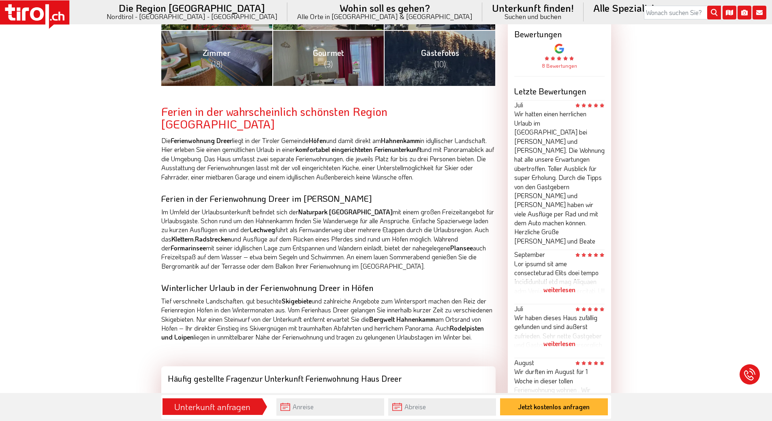
scroll to position [405, 0]
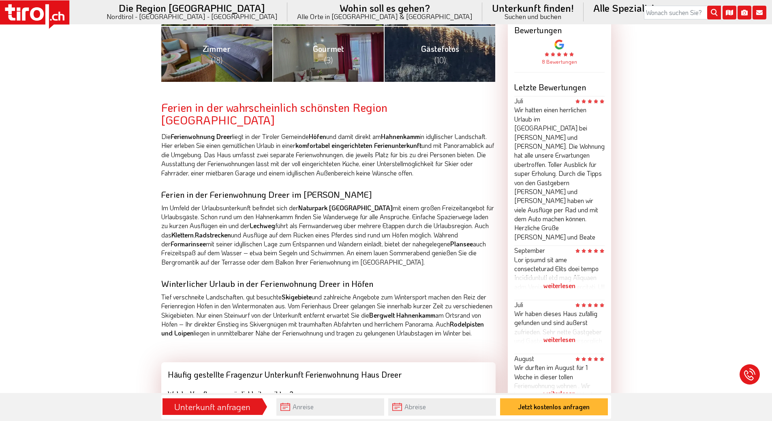
click at [556, 276] on div "weiterlesen" at bounding box center [559, 286] width 90 height 20
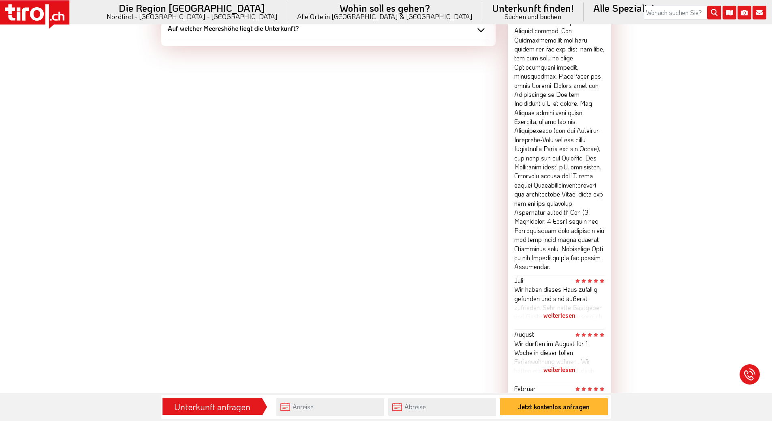
scroll to position [892, 0]
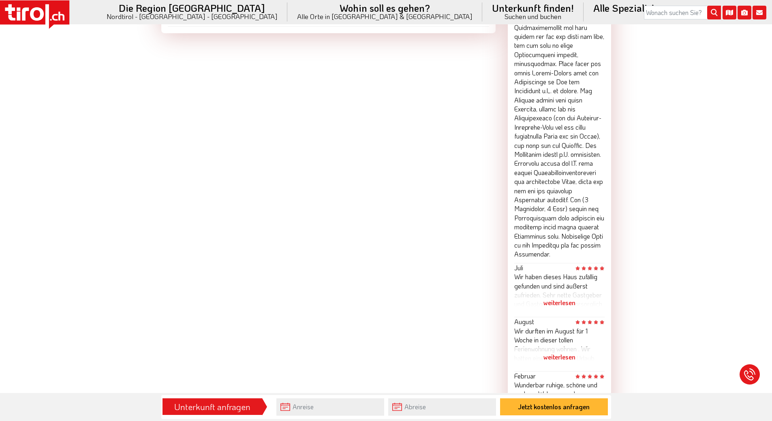
click at [558, 293] on div "weiterlesen" at bounding box center [559, 303] width 90 height 20
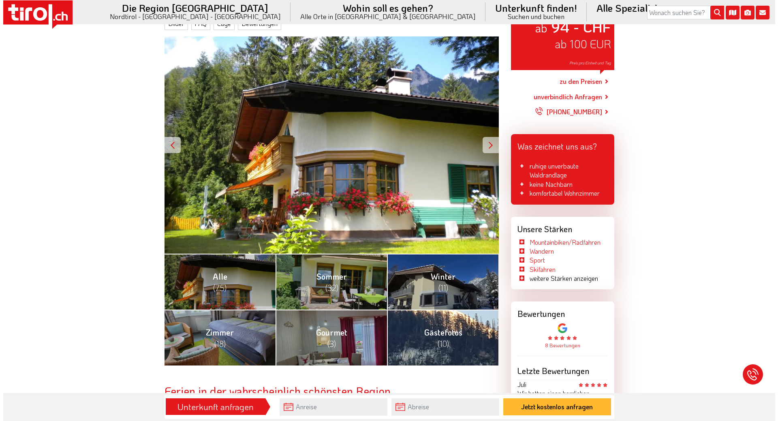
scroll to position [0, 0]
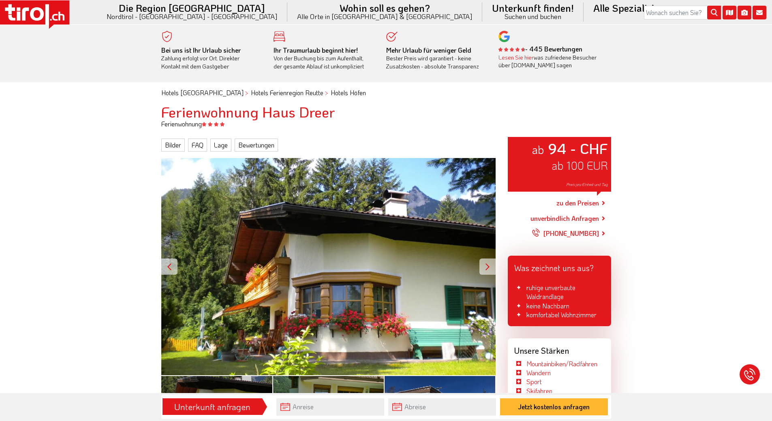
click at [485, 271] on div at bounding box center [487, 267] width 16 height 16
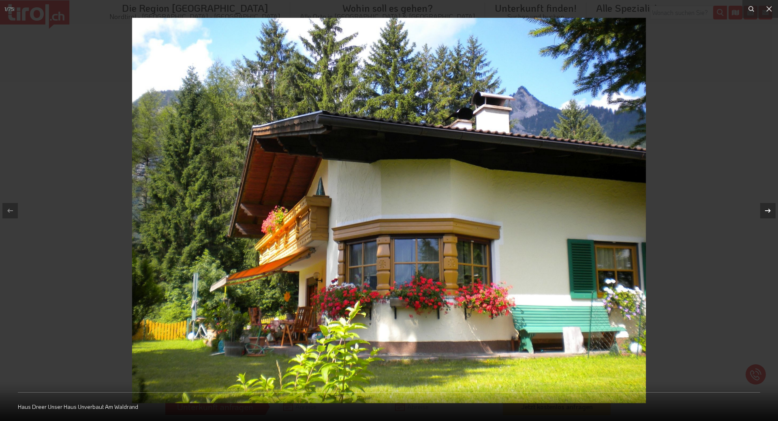
click at [769, 210] on icon at bounding box center [768, 210] width 6 height 4
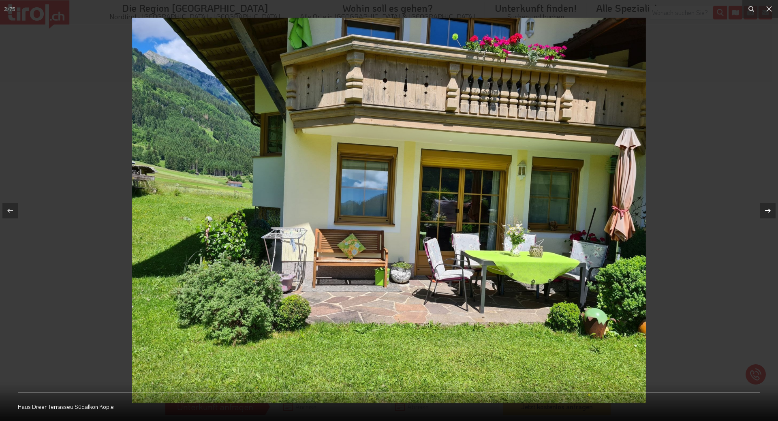
click at [769, 210] on icon at bounding box center [768, 210] width 6 height 4
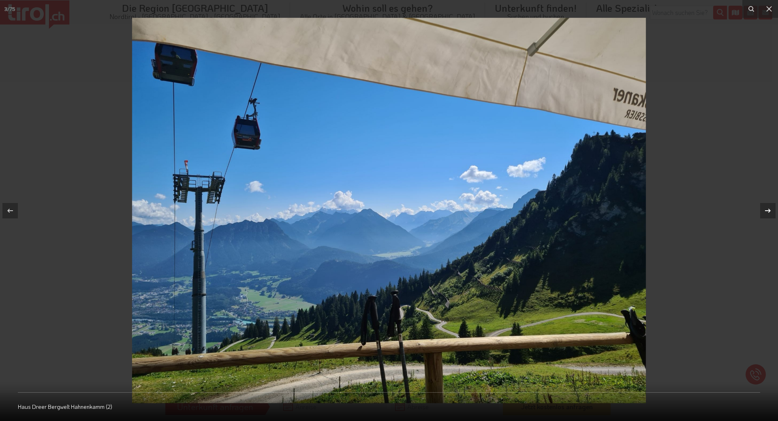
click at [769, 210] on icon at bounding box center [768, 210] width 6 height 4
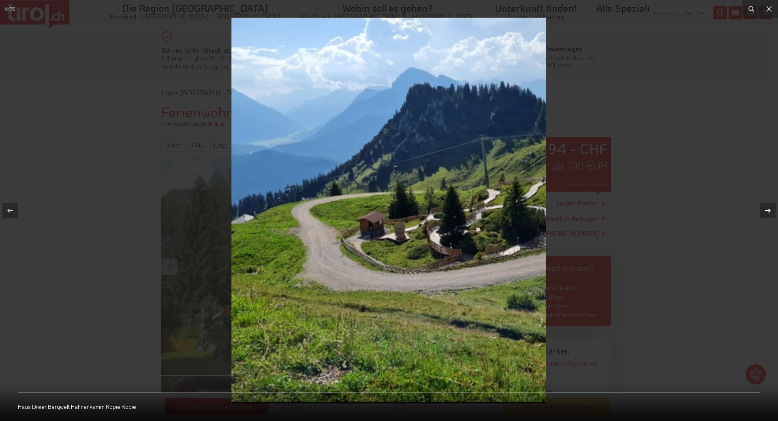
click at [769, 210] on icon at bounding box center [768, 210] width 6 height 4
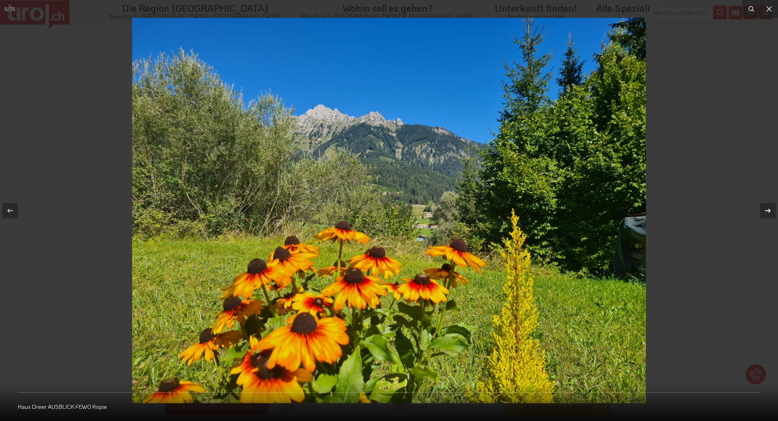
click at [769, 210] on icon at bounding box center [768, 210] width 6 height 4
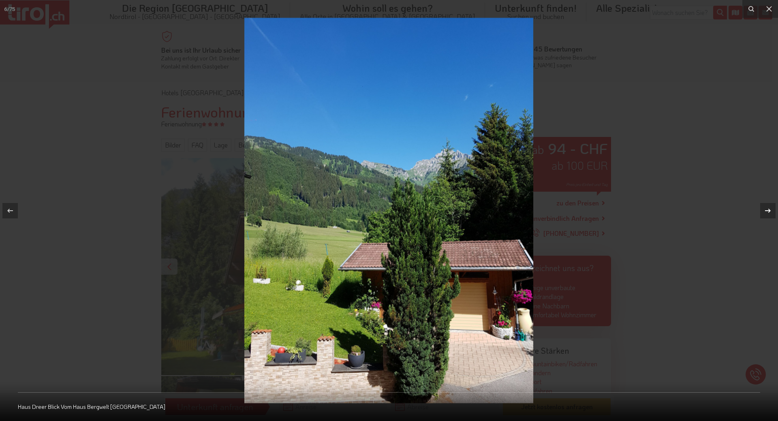
click at [769, 210] on icon at bounding box center [768, 210] width 6 height 4
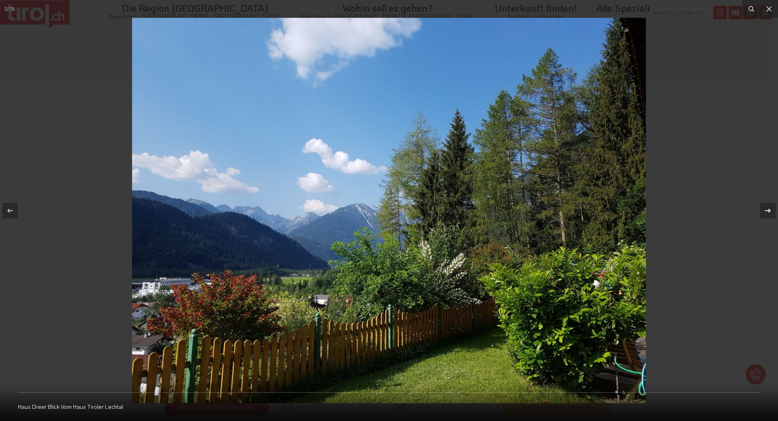
click at [769, 210] on icon at bounding box center [768, 210] width 6 height 4
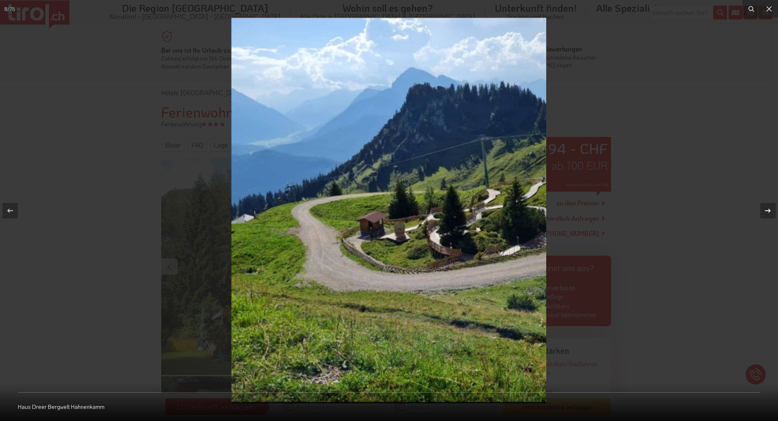
click at [768, 211] on icon at bounding box center [768, 211] width 10 height 10
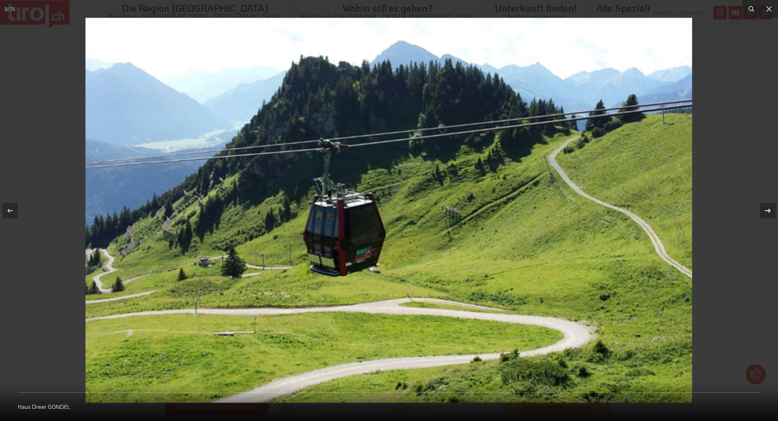
click at [768, 211] on icon at bounding box center [768, 211] width 10 height 10
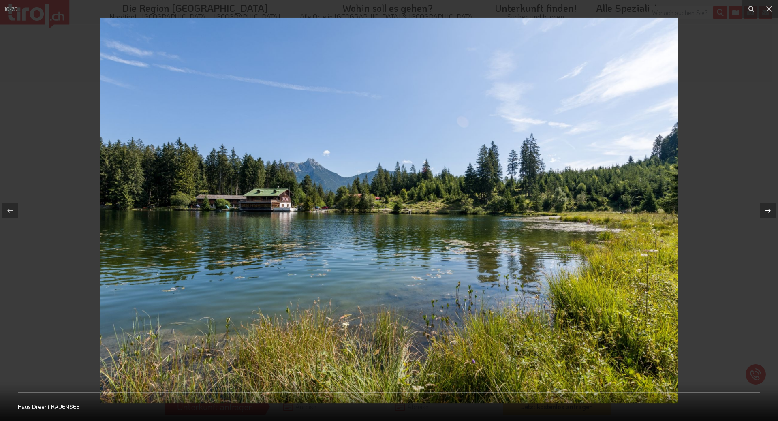
click at [768, 211] on icon at bounding box center [768, 211] width 10 height 10
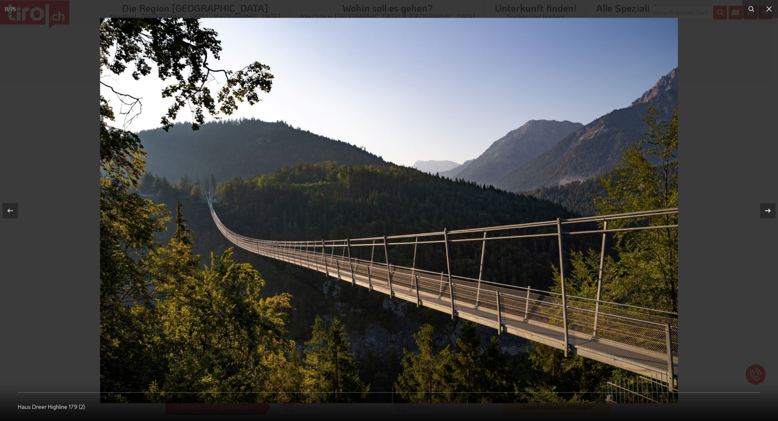
click at [768, 211] on icon at bounding box center [768, 211] width 10 height 10
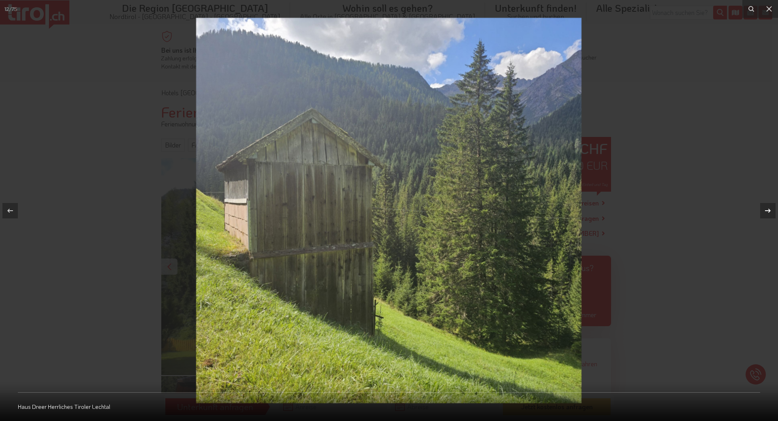
click at [768, 211] on icon at bounding box center [768, 211] width 10 height 10
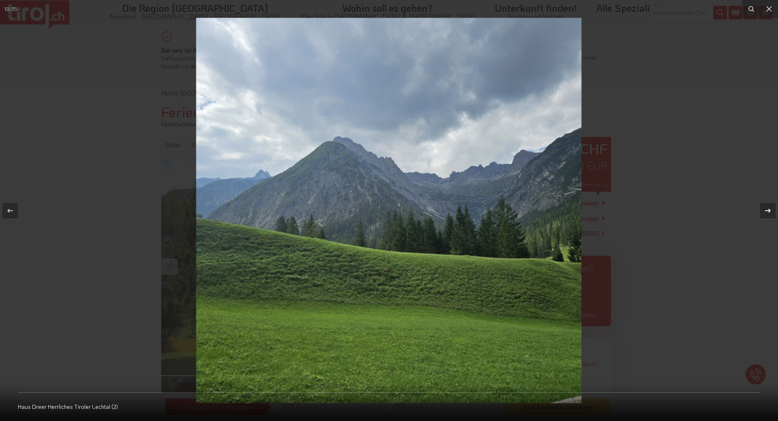
click at [768, 211] on icon at bounding box center [768, 211] width 10 height 10
